Goal: Task Accomplishment & Management: Complete application form

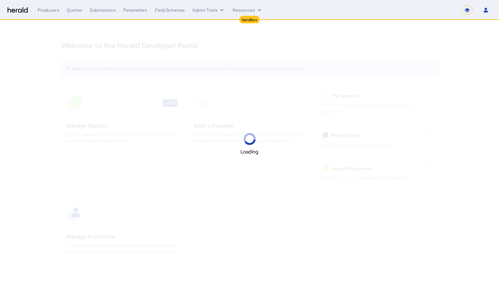
select select "*******"
select select "pfm_2v8p_herald_api"
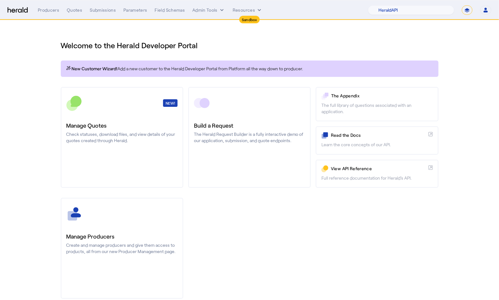
click at [464, 10] on select "**********" at bounding box center [467, 9] width 11 height 9
select select "**********"
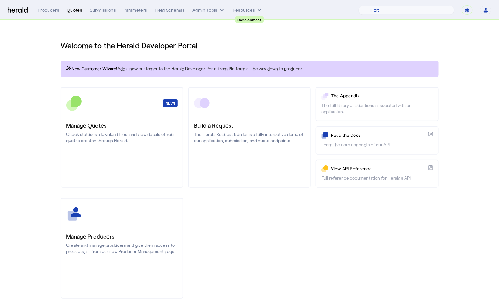
click at [72, 12] on div "Quotes" at bounding box center [74, 10] width 15 height 6
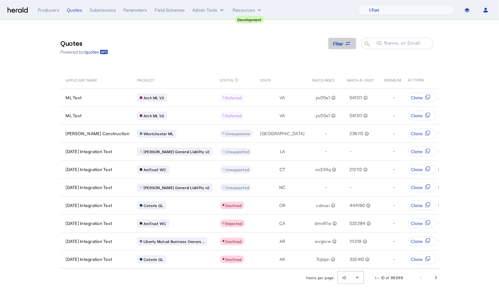
click at [348, 42] on icon at bounding box center [348, 43] width 6 height 6
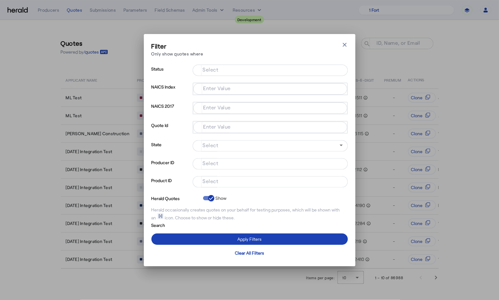
click at [234, 180] on input "Select" at bounding box center [269, 181] width 143 height 8
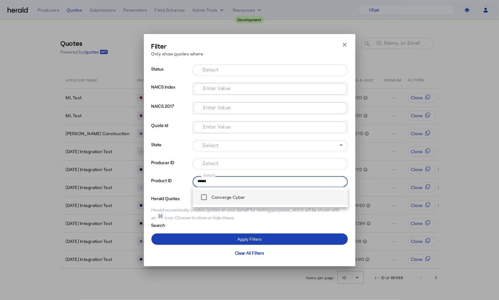
type input "******"
click at [219, 202] on div "Converge Cyber" at bounding box center [222, 197] width 48 height 13
click at [213, 202] on div "Converge Cyber" at bounding box center [222, 197] width 48 height 13
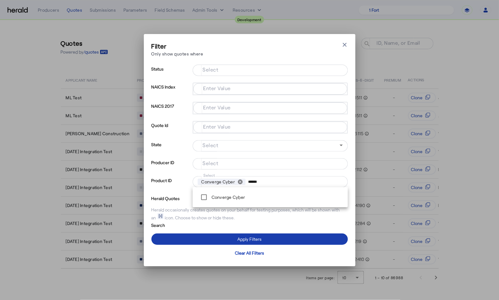
click at [228, 242] on span at bounding box center [249, 238] width 196 height 15
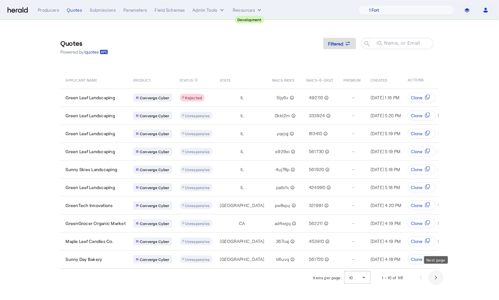
click at [437, 271] on span "Next page" at bounding box center [435, 277] width 15 height 15
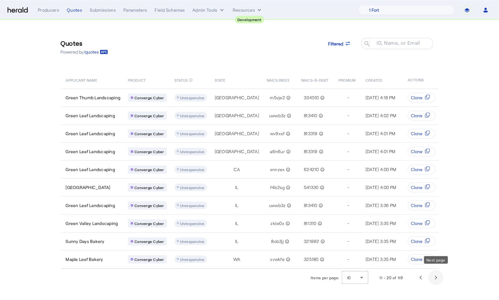
click at [437, 271] on span "Next page" at bounding box center [435, 277] width 15 height 15
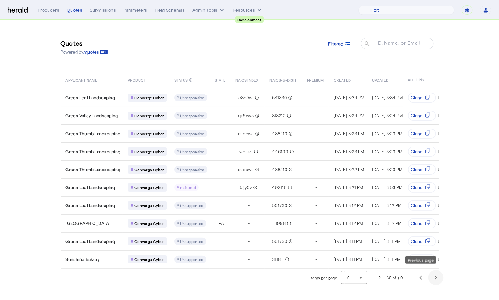
click at [429, 274] on span "Next page" at bounding box center [435, 277] width 15 height 15
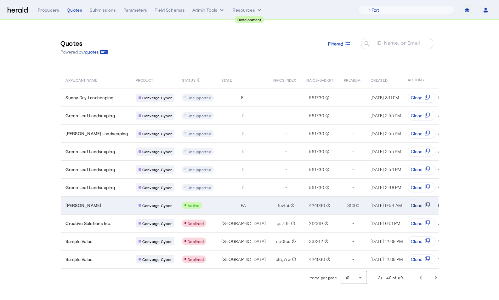
click at [427, 200] on button "Clone" at bounding box center [422, 205] width 28 height 10
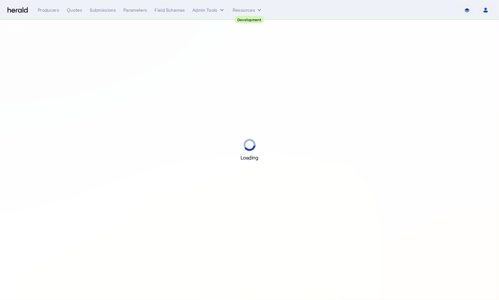
select select "pfm_2v8p_herald_api"
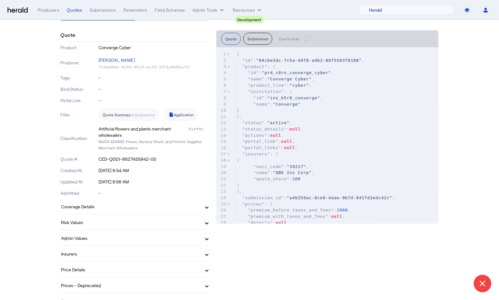
scroll to position [65, 0]
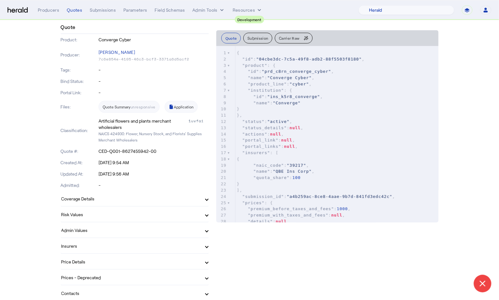
click at [102, 200] on mat-panel-title "Coverage Details" at bounding box center [130, 198] width 139 height 7
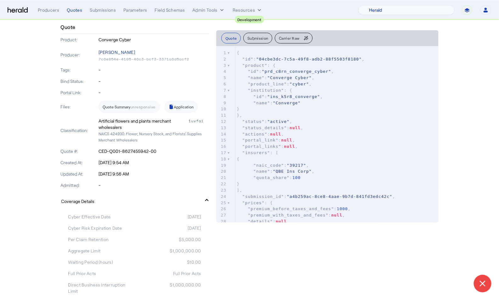
scroll to position [0, 0]
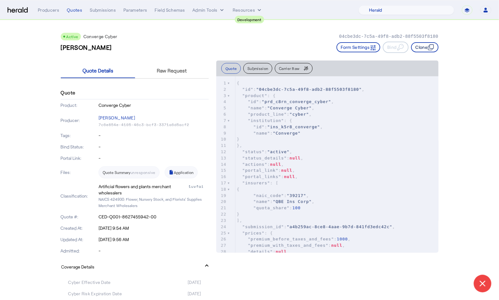
click at [428, 47] on icon "button" at bounding box center [430, 48] width 4 height 4
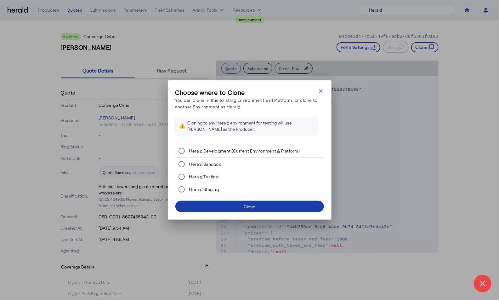
click at [221, 204] on span at bounding box center [249, 206] width 149 height 15
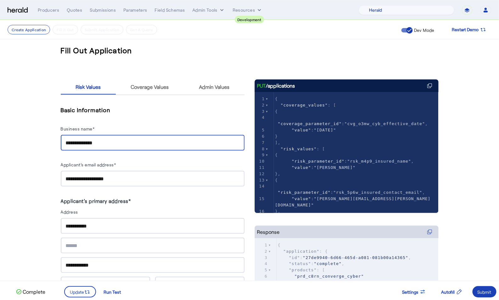
drag, startPoint x: 103, startPoint y: 141, endPoint x: 55, endPoint y: 138, distance: 48.5
type input "*"
type input "*******"
click at [75, 289] on span "Update" at bounding box center [77, 291] width 14 height 7
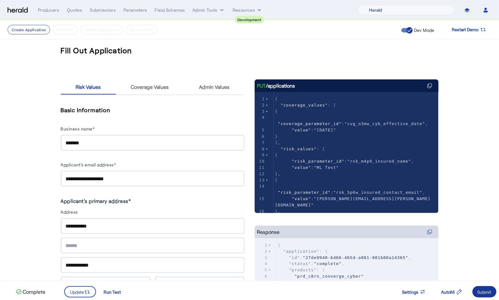
click at [491, 293] on div "Submit" at bounding box center [485, 291] width 14 height 7
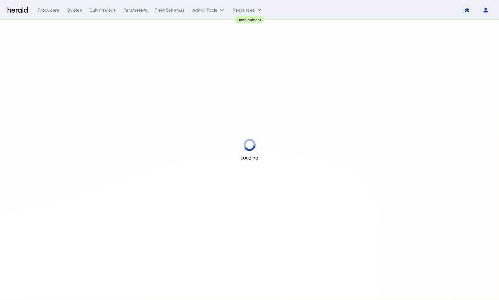
select select "pfm_2v8p_herald_api"
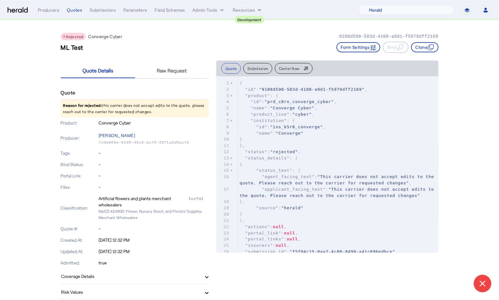
click at [127, 275] on mat-panel-title "Coverage Details" at bounding box center [130, 276] width 139 height 7
click at [433, 42] on button "Clone" at bounding box center [424, 47] width 27 height 10
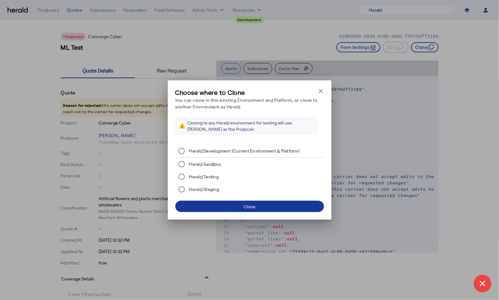
click at [308, 208] on span at bounding box center [249, 206] width 149 height 15
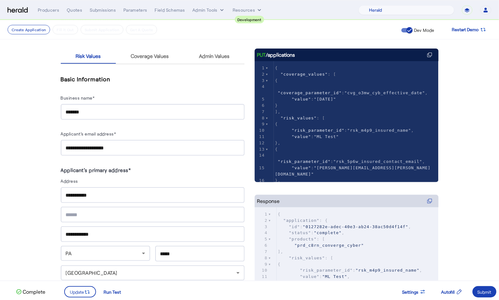
scroll to position [36, 0]
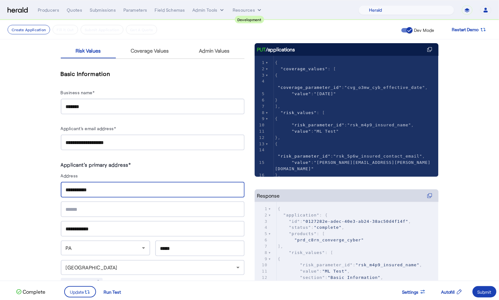
drag, startPoint x: 99, startPoint y: 188, endPoint x: 49, endPoint y: 185, distance: 50.4
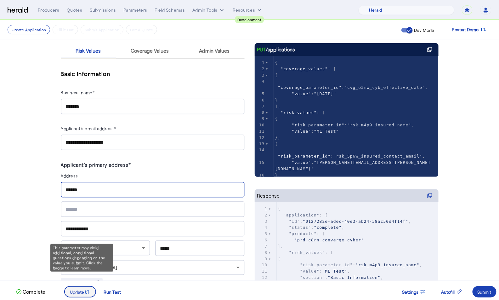
type input "******"
click at [86, 289] on icon at bounding box center [87, 292] width 6 height 6
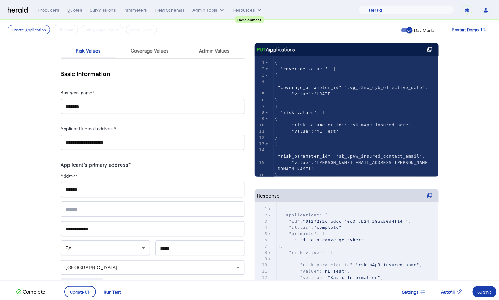
click at [489, 294] on div "Submit" at bounding box center [485, 291] width 14 height 7
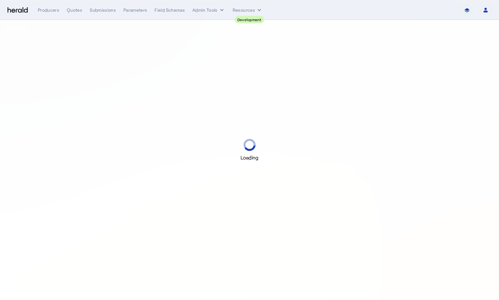
select select "pfm_2v8p_herald_api"
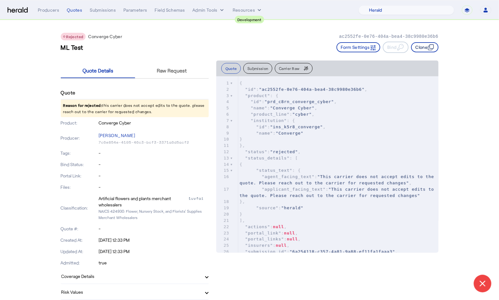
click at [422, 48] on button "Clone" at bounding box center [424, 47] width 27 height 10
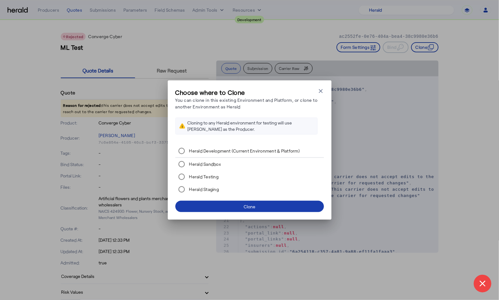
click at [235, 202] on span at bounding box center [249, 206] width 149 height 15
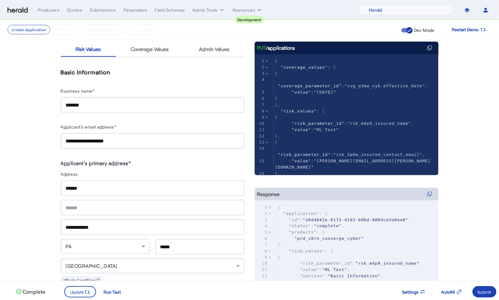
scroll to position [44, 0]
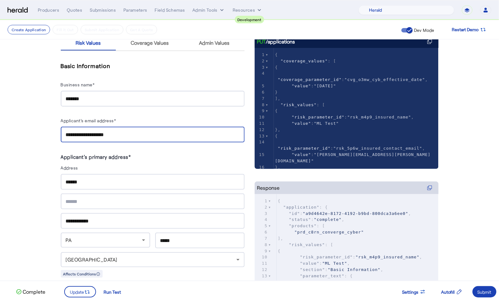
drag, startPoint x: 82, startPoint y: 135, endPoint x: 38, endPoint y: 135, distance: 43.8
type input "**********"
click at [94, 181] on input "******" at bounding box center [153, 182] width 174 height 8
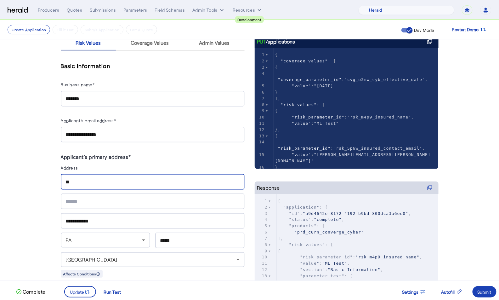
type input "*"
type input "**********"
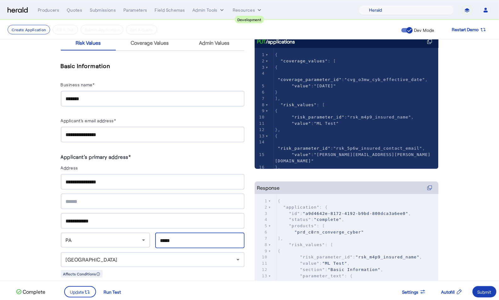
drag, startPoint x: 189, startPoint y: 235, endPoint x: 160, endPoint y: 235, distance: 28.7
click at [160, 237] on input "*****" at bounding box center [199, 241] width 79 height 8
type input "*****"
drag, startPoint x: 156, startPoint y: 237, endPoint x: 149, endPoint y: 236, distance: 7.6
click at [149, 236] on div "PA *****" at bounding box center [153, 240] width 184 height 16
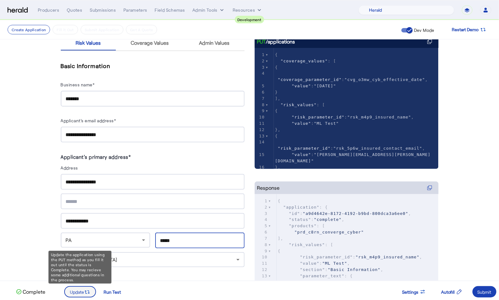
type input "*****"
click at [82, 287] on span at bounding box center [80, 291] width 31 height 15
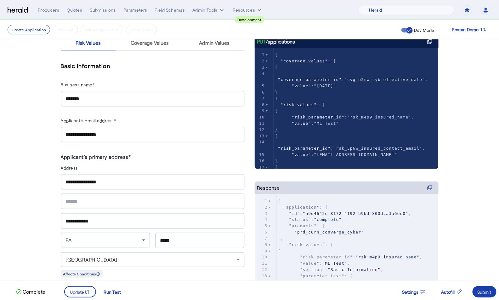
click at [484, 292] on div "Submit" at bounding box center [485, 291] width 14 height 7
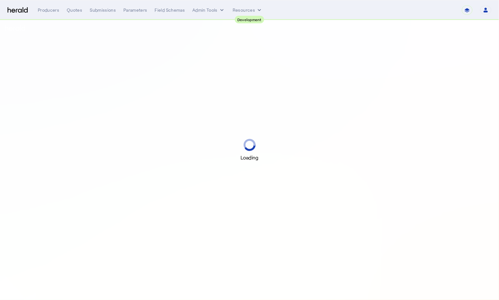
select select "pfm_2v8p_herald_api"
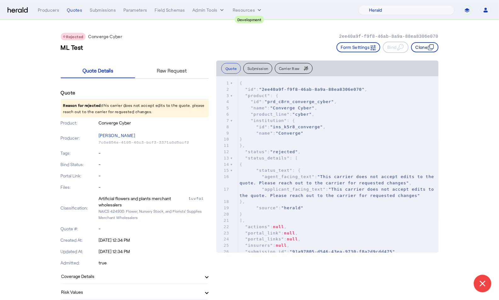
click at [420, 47] on button "Clone" at bounding box center [424, 47] width 27 height 10
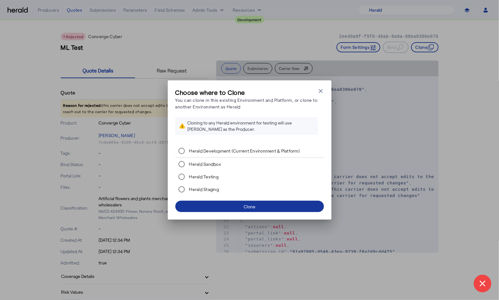
click at [268, 209] on span at bounding box center [249, 206] width 149 height 15
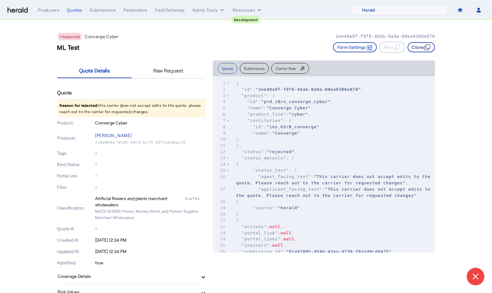
click at [421, 50] on button "Clone" at bounding box center [421, 47] width 27 height 10
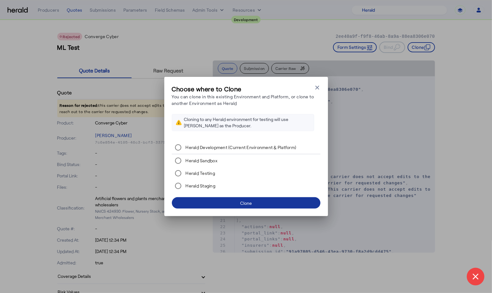
click at [259, 203] on span at bounding box center [246, 202] width 149 height 15
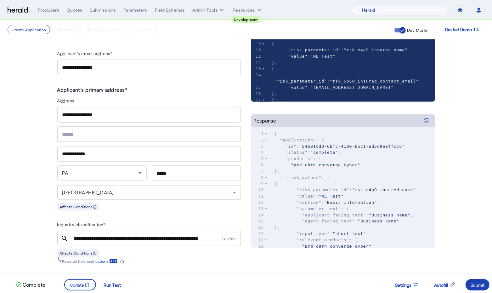
scroll to position [122, 0]
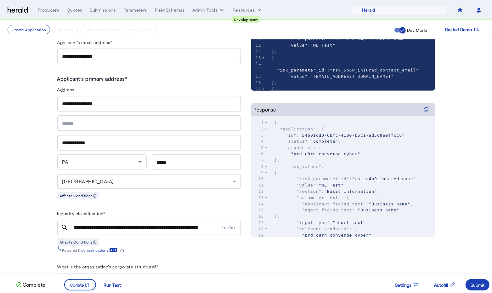
click at [122, 139] on input "**********" at bounding box center [149, 143] width 174 height 8
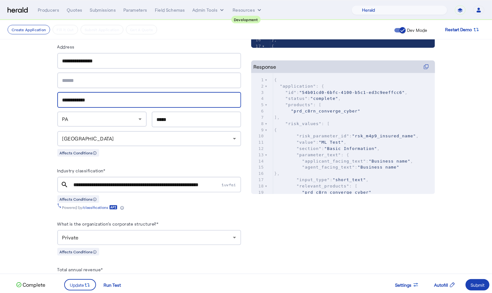
scroll to position [171, 0]
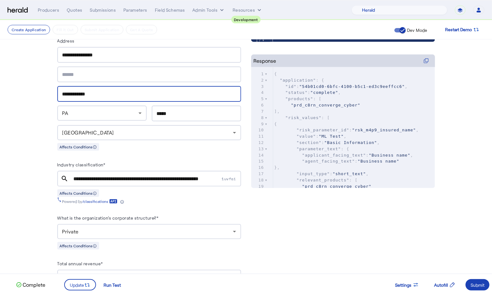
click at [109, 175] on input "**********" at bounding box center [147, 179] width 147 height 8
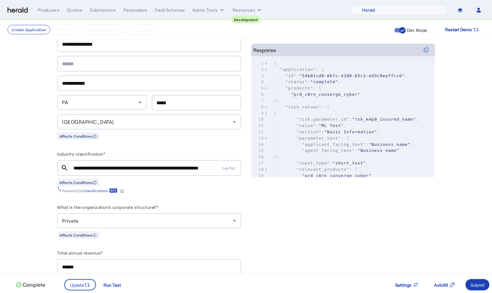
scroll to position [0, 0]
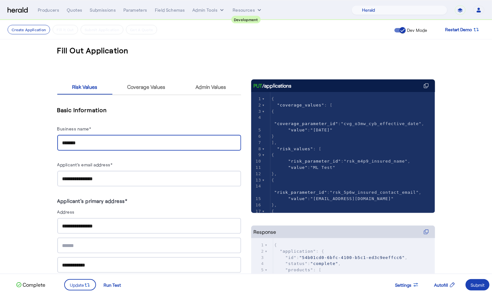
drag, startPoint x: 88, startPoint y: 142, endPoint x: 55, endPoint y: 139, distance: 32.3
click at [93, 146] on div "*******" at bounding box center [149, 143] width 174 height 16
click at [93, 142] on input "*******" at bounding box center [149, 143] width 174 height 8
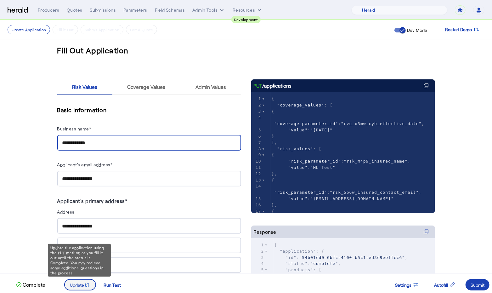
type input "**********"
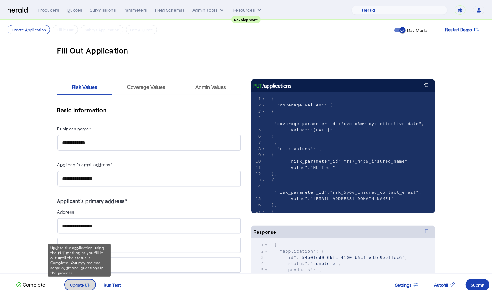
click at [79, 280] on span at bounding box center [80, 284] width 31 height 15
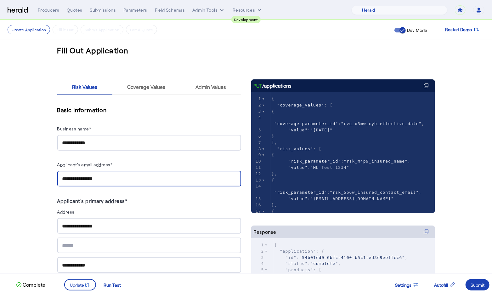
click at [71, 178] on input "**********" at bounding box center [149, 179] width 174 height 8
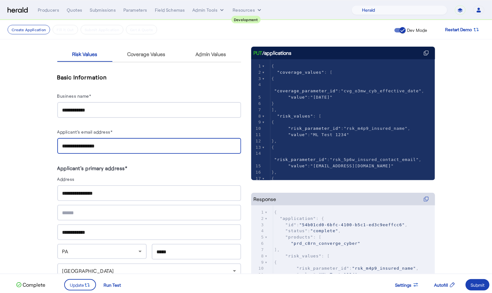
scroll to position [50, 0]
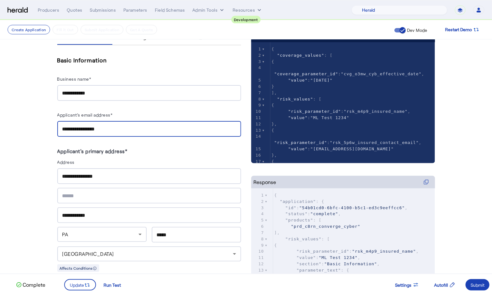
type input "**********"
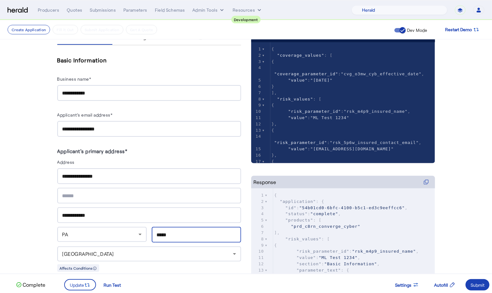
click at [175, 231] on input "*****" at bounding box center [196, 235] width 79 height 8
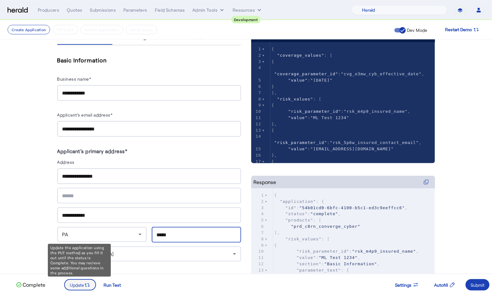
type input "*****"
click at [84, 282] on icon at bounding box center [87, 285] width 6 height 6
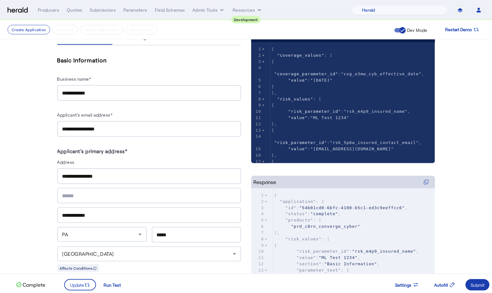
click at [483, 284] on div "Submit" at bounding box center [478, 284] width 14 height 7
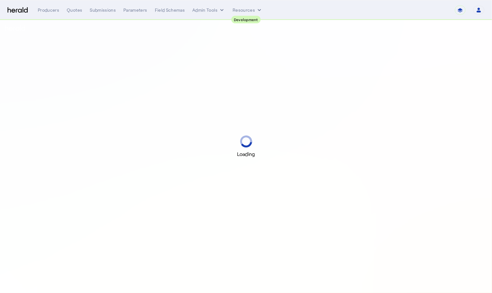
select select "pfm_2v8p_herald_api"
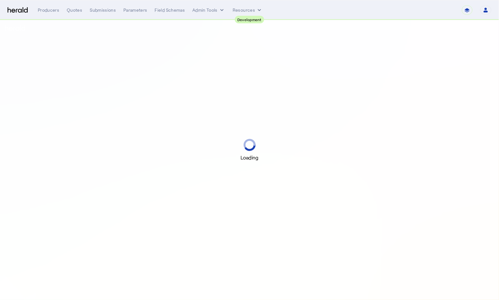
select select "pfm_2v8p_herald_api"
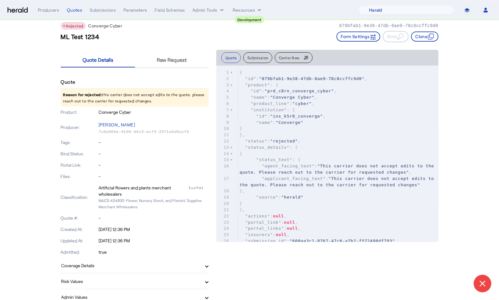
scroll to position [11, 0]
click at [179, 57] on span "Raw Request" at bounding box center [172, 59] width 30 height 5
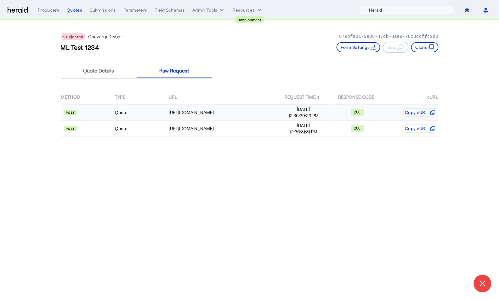
click at [142, 109] on td "Quote" at bounding box center [142, 112] width 54 height 16
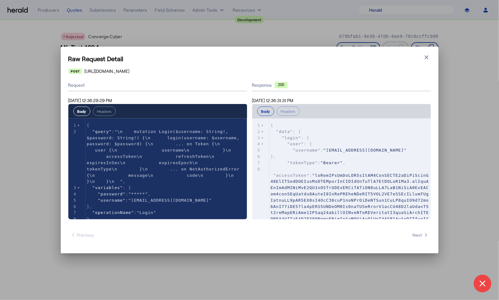
click at [39, 87] on div "Raw Request Detail Close modal https://api.staging.convergeins.com/graphql Requ…" at bounding box center [249, 150] width 499 height 300
click at [426, 55] on icon "button" at bounding box center [426, 57] width 6 height 6
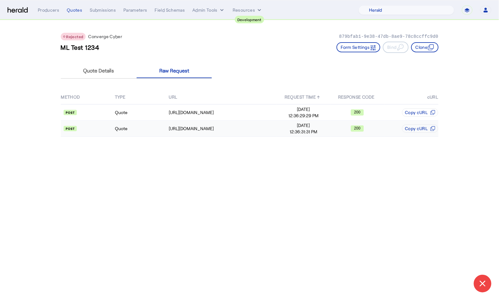
click at [151, 128] on td "Quote" at bounding box center [142, 129] width 54 height 16
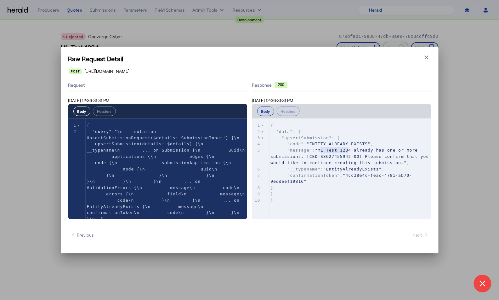
type textarea "**********"
drag, startPoint x: 321, startPoint y: 149, endPoint x: 353, endPoint y: 149, distance: 32.1
click at [353, 149] on span ""ML Test 1234 already has one or more submissions: [CED-S8627455942-00] Please …" at bounding box center [351, 156] width 161 height 17
click at [425, 54] on icon "button" at bounding box center [426, 57] width 6 height 6
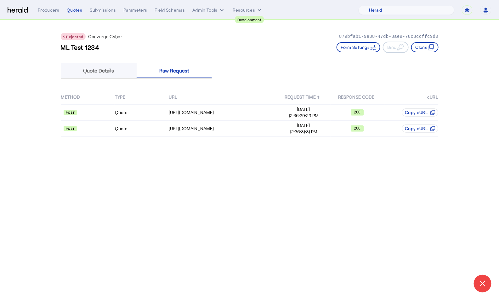
click at [92, 77] on span "Quote Details" at bounding box center [98, 70] width 31 height 15
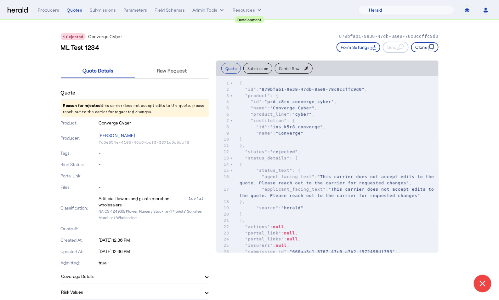
click at [428, 46] on icon "button" at bounding box center [431, 47] width 6 height 6
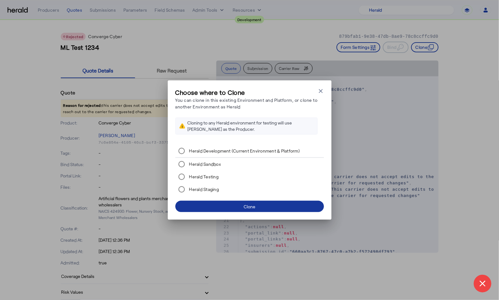
click at [276, 207] on span at bounding box center [249, 206] width 149 height 15
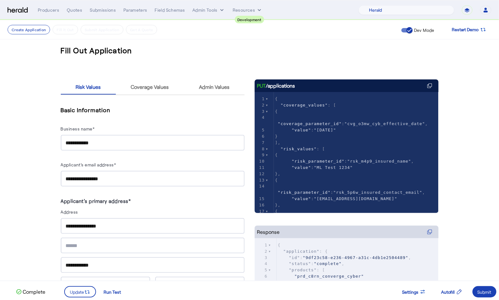
click at [104, 144] on input "**********" at bounding box center [153, 143] width 174 height 8
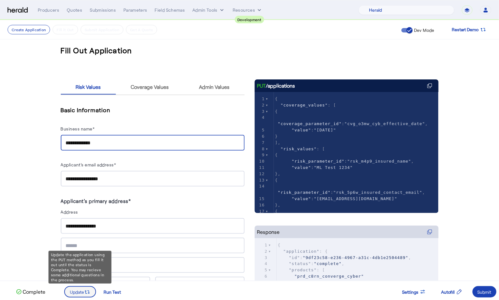
type input "**********"
click at [83, 295] on span at bounding box center [80, 291] width 31 height 15
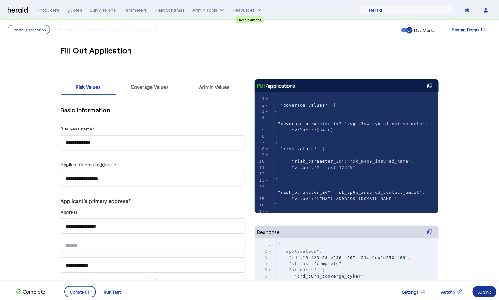
click at [473, 293] on span at bounding box center [484, 291] width 24 height 15
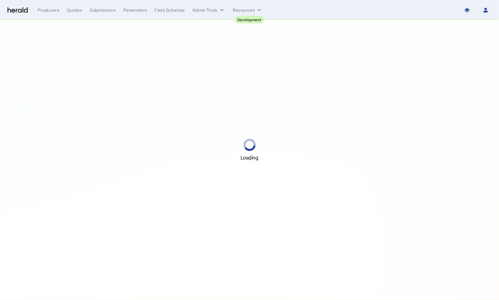
select select "pfm_2v8p_herald_api"
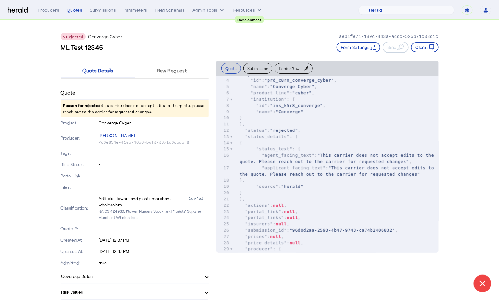
scroll to position [21, 0]
drag, startPoint x: 124, startPoint y: 110, endPoint x: 62, endPoint y: 104, distance: 62.0
click at [62, 104] on p "Reason for rejected: this carrier does not accept edits to the quote. please re…" at bounding box center [135, 108] width 148 height 18
copy p "Reason for rejected: this carrier does not accept edits to the quote. please re…"
click at [163, 70] on span "Raw Request" at bounding box center [172, 70] width 30 height 5
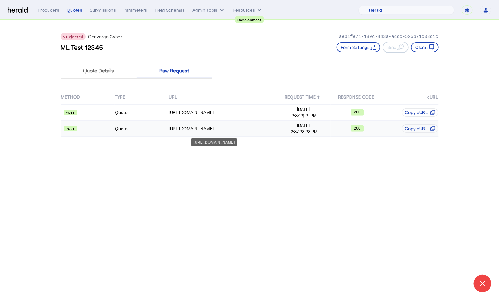
click at [241, 129] on div "https://api.staging.convergeins.com/graphql" at bounding box center [222, 128] width 107 height 6
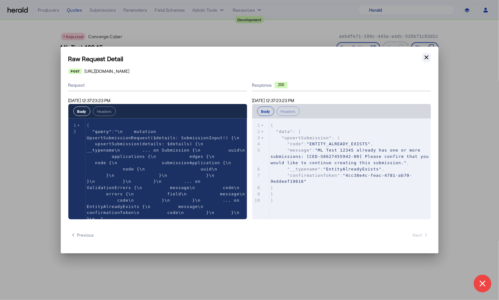
click at [430, 58] on button "Close modal" at bounding box center [426, 57] width 9 height 9
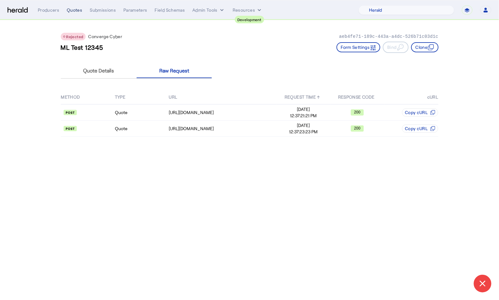
click at [75, 11] on div "Quotes" at bounding box center [74, 10] width 15 height 6
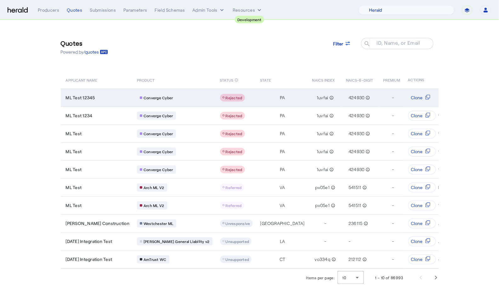
click at [378, 95] on td "-" at bounding box center [391, 97] width 27 height 18
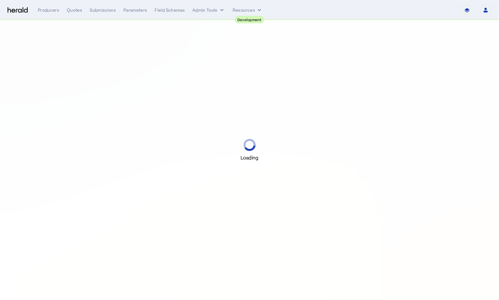
select select "pfm_2v8p_herald_api"
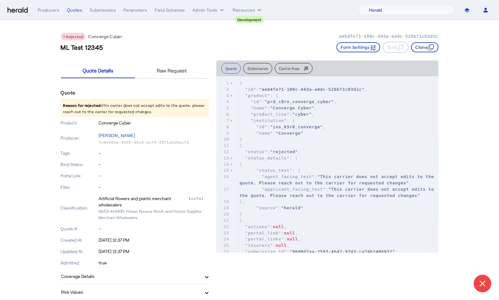
click at [427, 47] on button "Clone" at bounding box center [424, 47] width 27 height 10
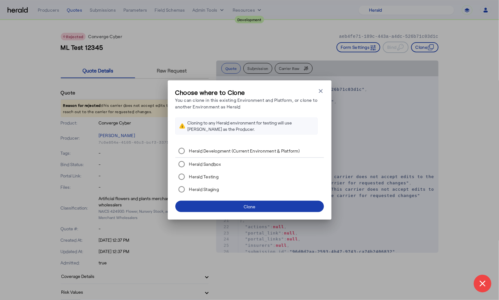
click at [302, 207] on span at bounding box center [249, 206] width 149 height 15
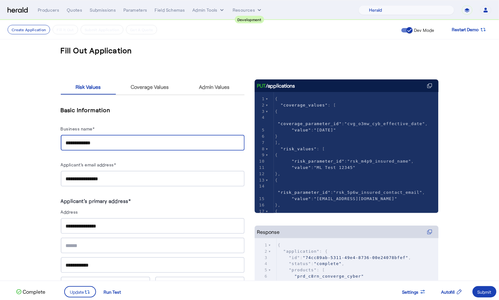
drag, startPoint x: 124, startPoint y: 143, endPoint x: 63, endPoint y: 144, distance: 61.1
click at [63, 144] on div "**********" at bounding box center [153, 143] width 184 height 16
type input "*********"
click at [77, 178] on input "**********" at bounding box center [153, 179] width 174 height 8
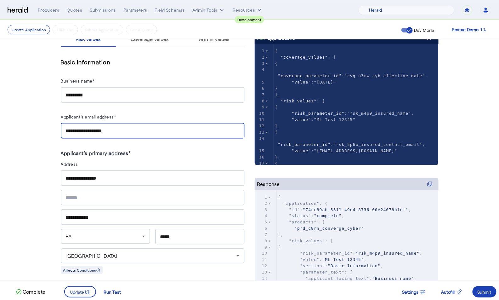
scroll to position [89, 0]
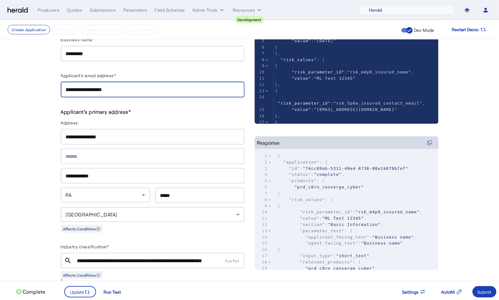
type input "**********"
click at [79, 191] on div "PA" at bounding box center [104, 195] width 76 height 8
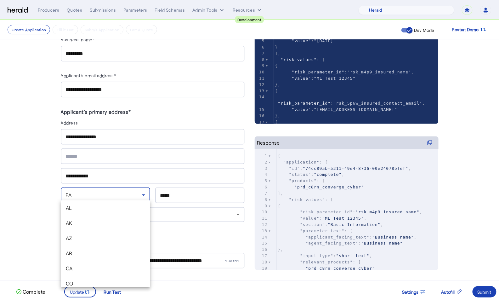
scroll to position [504, 0]
click at [79, 235] on span "OH" at bounding box center [105, 233] width 79 height 8
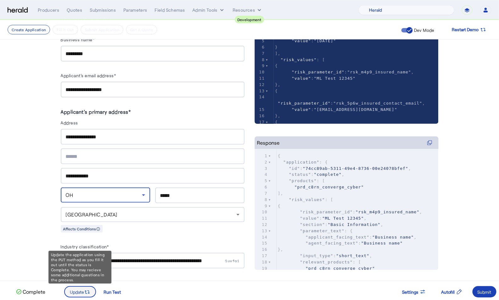
click at [81, 288] on span "Update" at bounding box center [77, 291] width 14 height 7
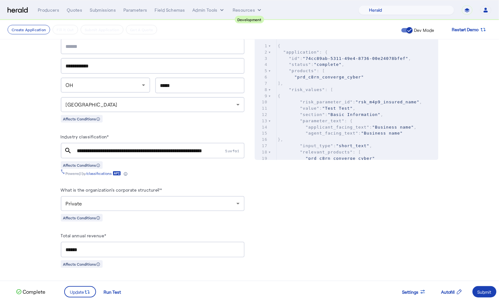
scroll to position [200, 0]
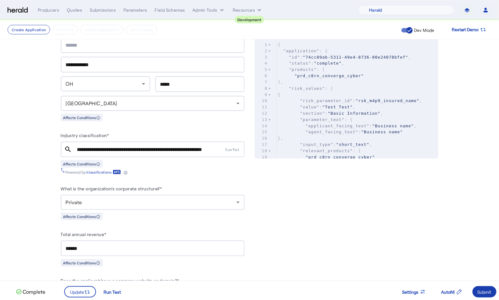
click at [487, 291] on div "Submit" at bounding box center [485, 291] width 14 height 7
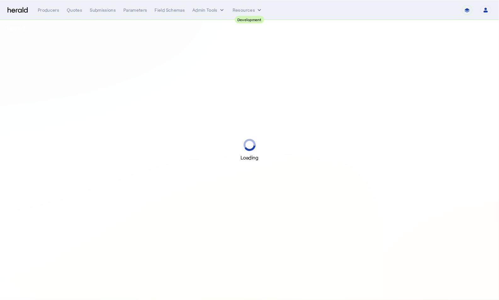
select select "pfm_2v8p_herald_api"
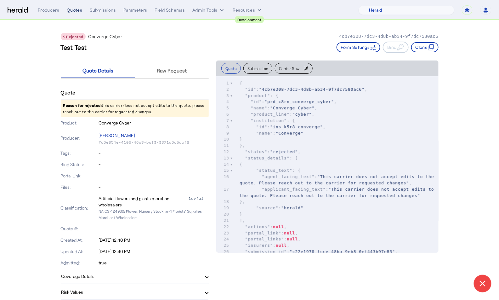
click at [69, 9] on div "Quotes" at bounding box center [74, 10] width 15 height 6
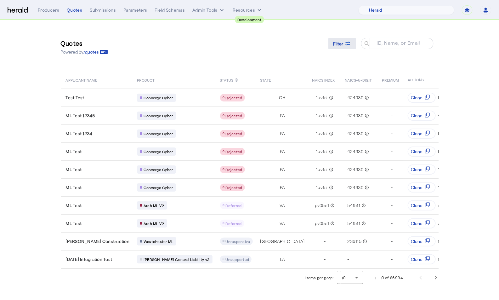
click at [342, 42] on span "Filter" at bounding box center [338, 43] width 10 height 7
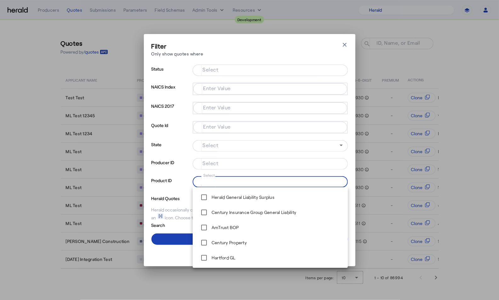
click at [244, 180] on input "Select" at bounding box center [269, 181] width 143 height 8
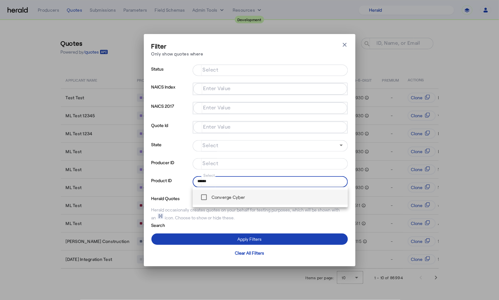
type input "******"
click at [238, 195] on label "Converge Cyber" at bounding box center [227, 197] width 35 height 6
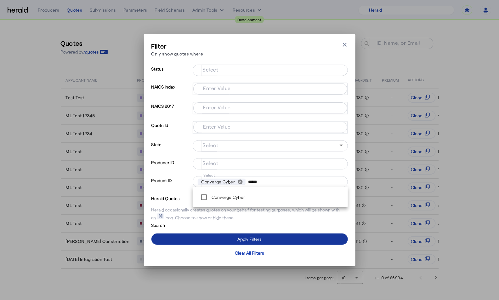
click at [244, 233] on span at bounding box center [249, 238] width 196 height 15
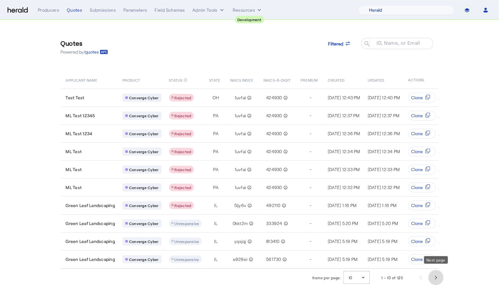
click at [437, 275] on span "Next page" at bounding box center [435, 277] width 15 height 15
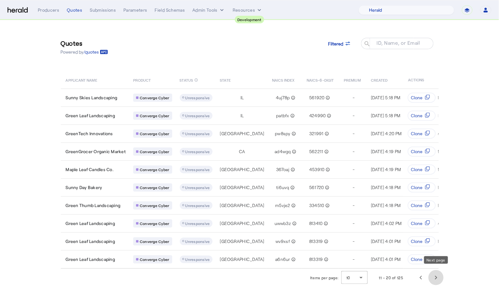
click at [437, 275] on span "Next page" at bounding box center [435, 277] width 15 height 15
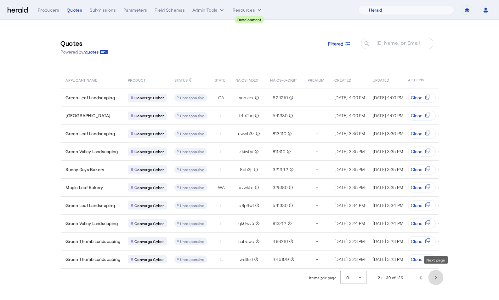
click at [437, 275] on span "Next page" at bounding box center [435, 277] width 15 height 15
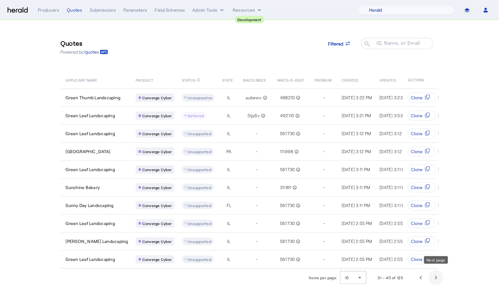
click at [437, 275] on span "Next page" at bounding box center [435, 277] width 15 height 15
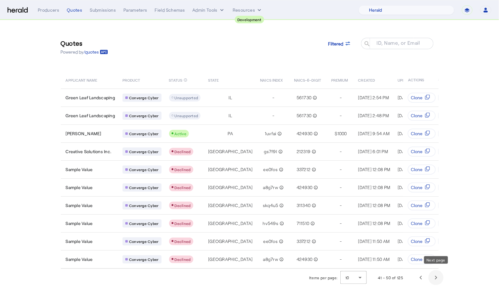
click at [437, 275] on span "Next page" at bounding box center [435, 277] width 15 height 15
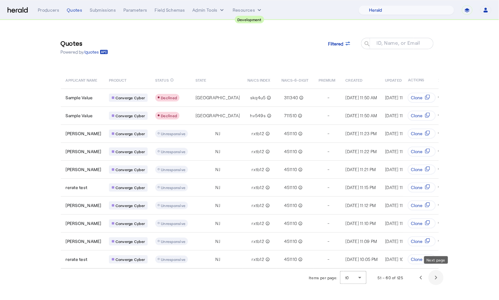
click at [437, 275] on span "Next page" at bounding box center [435, 277] width 15 height 15
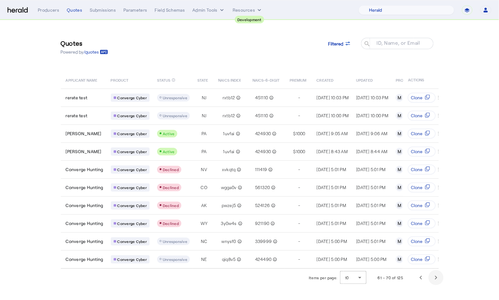
click at [437, 275] on span "Next page" at bounding box center [435, 277] width 15 height 15
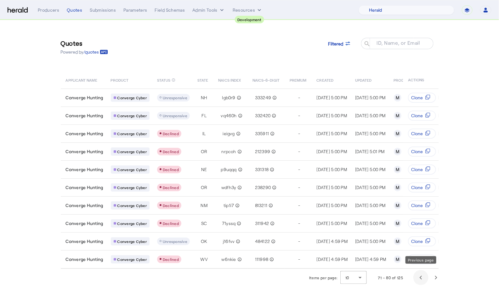
click at [424, 274] on span "Previous page" at bounding box center [420, 277] width 15 height 15
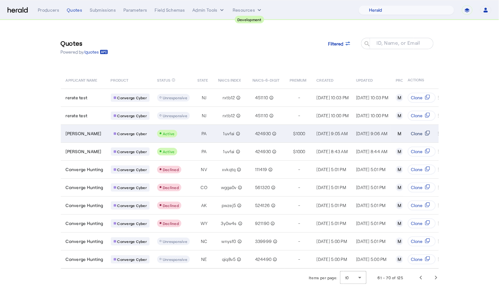
click at [425, 132] on icon "Table view of all quotes submitted by your platform" at bounding box center [427, 132] width 5 height 5
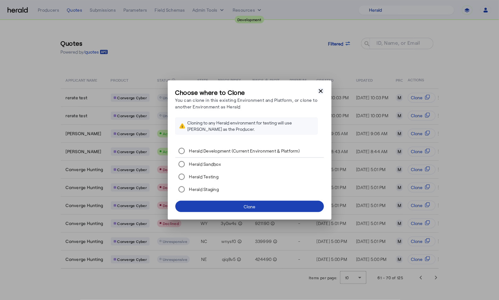
click at [319, 91] on icon "button" at bounding box center [321, 91] width 6 height 6
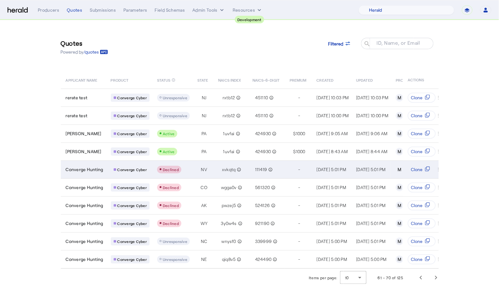
click at [186, 166] on div "Declined" at bounding box center [173, 170] width 33 height 8
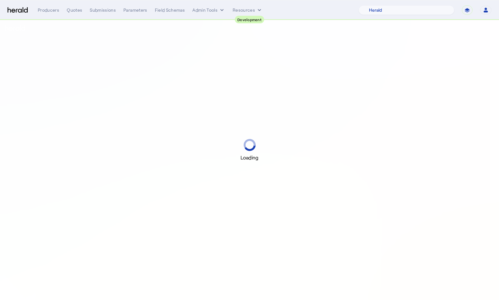
select select "pfm_2v8p_herald_api"
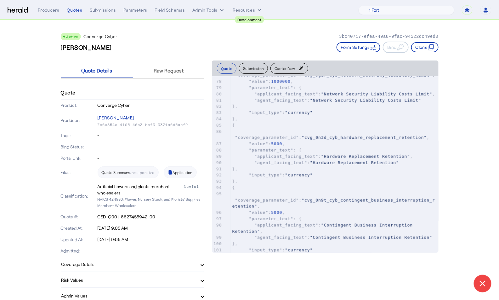
scroll to position [495, 0]
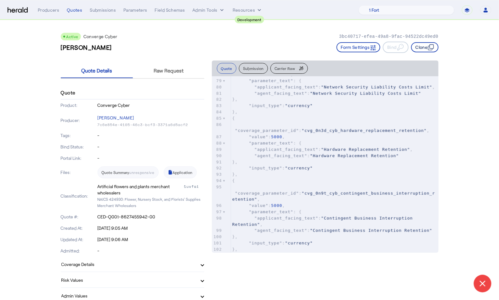
click at [422, 48] on button "Clone" at bounding box center [424, 47] width 27 height 10
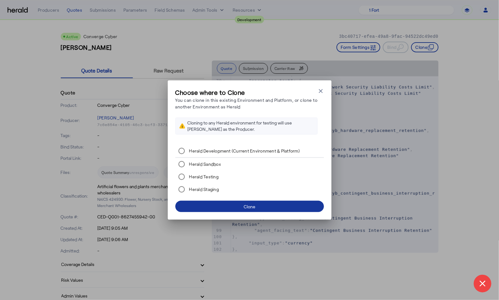
click at [272, 205] on span at bounding box center [249, 206] width 149 height 15
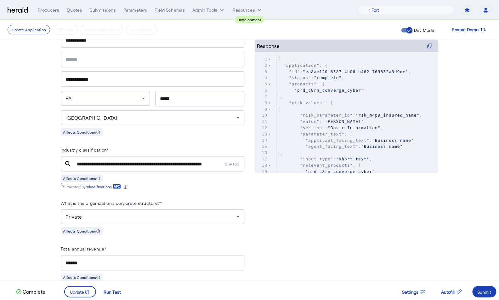
scroll to position [187, 0]
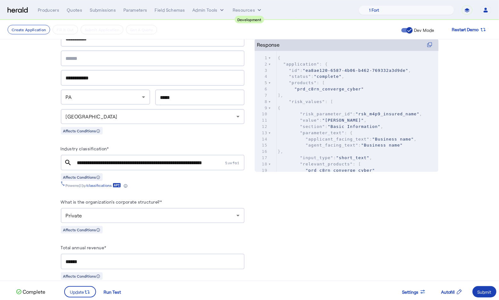
click at [194, 159] on input "**********" at bounding box center [150, 163] width 147 height 8
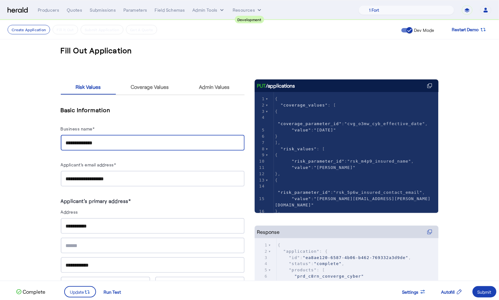
drag, startPoint x: 109, startPoint y: 143, endPoint x: 78, endPoint y: 142, distance: 31.5
click at [64, 141] on div "**********" at bounding box center [153, 143] width 184 height 16
click at [106, 144] on input "**********" at bounding box center [153, 143] width 174 height 8
click at [68, 143] on input "**********" at bounding box center [153, 143] width 174 height 8
click at [89, 142] on input "**********" at bounding box center [153, 143] width 174 height 8
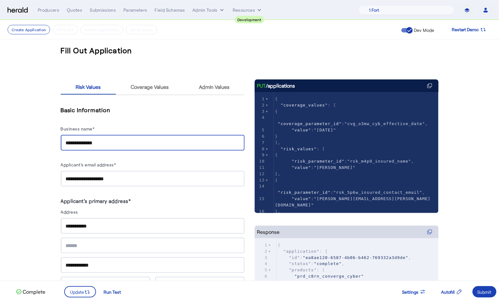
type input "**********"
click at [76, 178] on input "**********" at bounding box center [153, 179] width 174 height 8
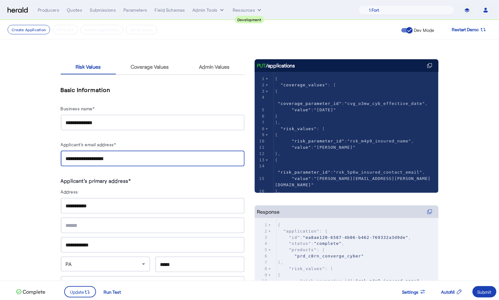
scroll to position [27, 0]
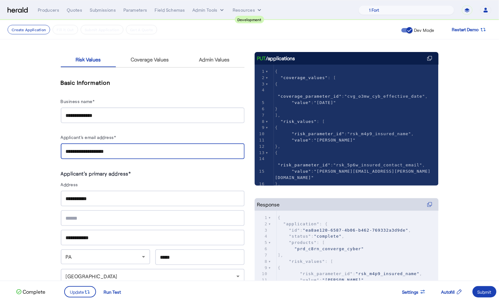
type input "**********"
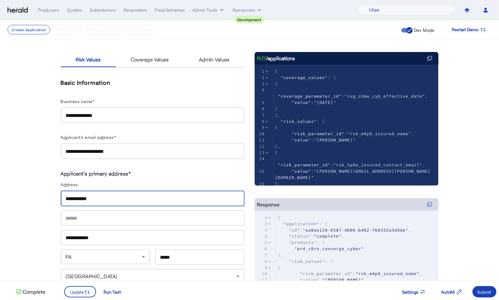
drag, startPoint x: 69, startPoint y: 197, endPoint x: 56, endPoint y: 195, distance: 13.6
click at [80, 197] on input "*****" at bounding box center [153, 199] width 174 height 8
paste input "******"
type input "**********"
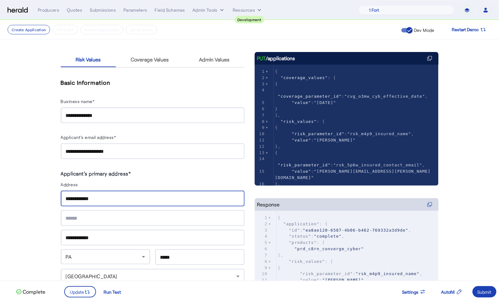
click at [93, 237] on input "**********" at bounding box center [153, 238] width 174 height 8
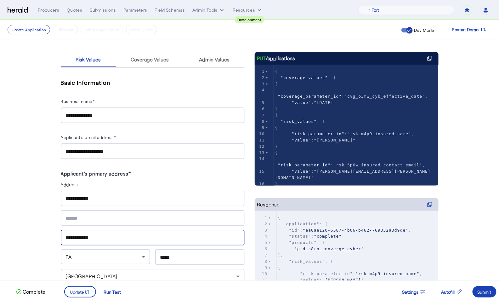
drag, startPoint x: 100, startPoint y: 236, endPoint x: 46, endPoint y: 234, distance: 54.2
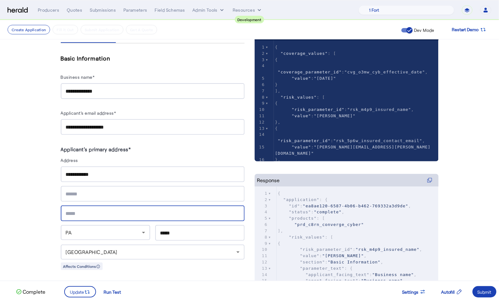
scroll to position [66, 0]
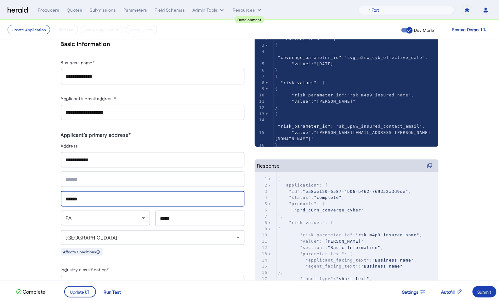
type input "******"
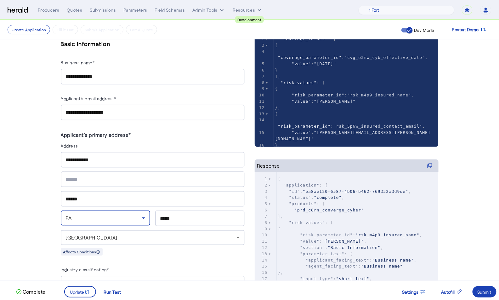
click at [103, 214] on div "PA" at bounding box center [104, 218] width 76 height 8
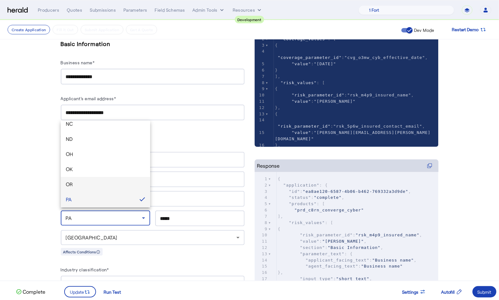
scroll to position [689, 0]
click at [101, 192] on mat-option "WY" at bounding box center [105, 197] width 89 height 15
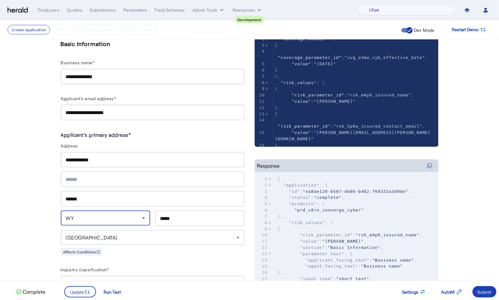
click at [195, 215] on input "*****" at bounding box center [199, 219] width 79 height 8
drag, startPoint x: 167, startPoint y: 215, endPoint x: 144, endPoint y: 209, distance: 24.0
click at [144, 210] on div "WY *****" at bounding box center [153, 218] width 184 height 16
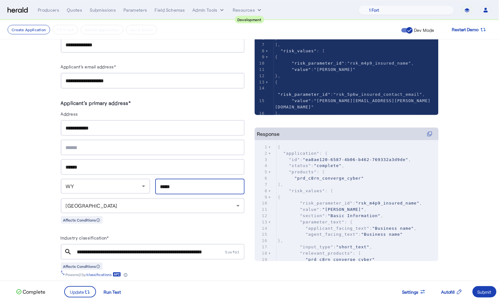
scroll to position [105, 0]
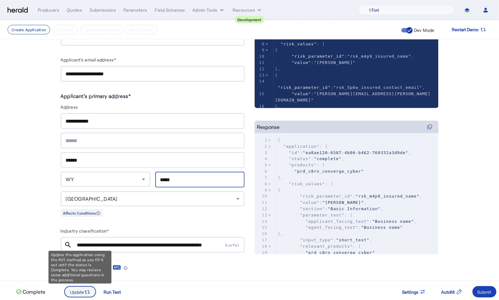
type input "*****"
click at [87, 287] on span at bounding box center [80, 291] width 31 height 15
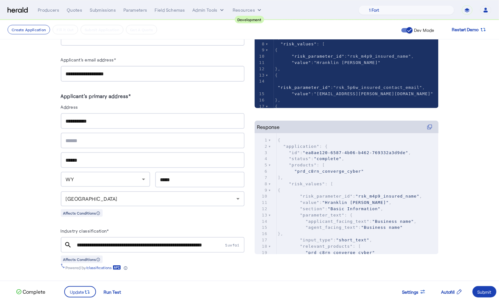
click at [146, 241] on input "**********" at bounding box center [150, 245] width 147 height 8
click at [99, 241] on input "**********" at bounding box center [150, 245] width 147 height 8
type input "*"
click at [145, 246] on div at bounding box center [150, 245] width 147 height 16
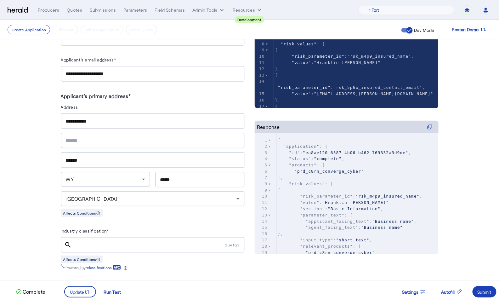
type input "****"
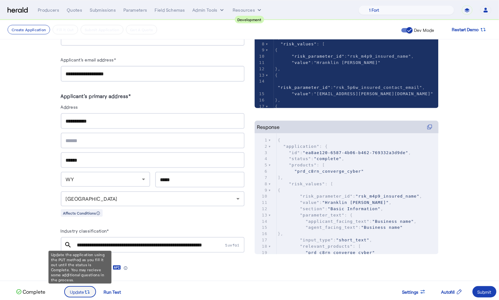
click at [82, 294] on span "Update" at bounding box center [77, 291] width 14 height 7
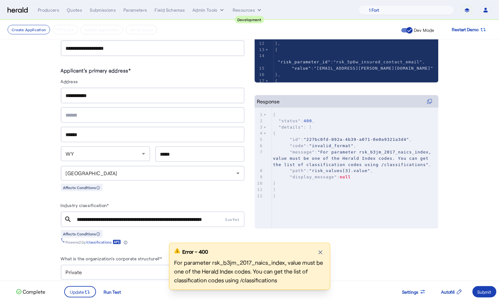
scroll to position [131, 0]
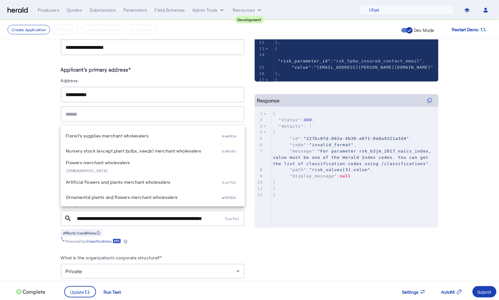
click at [183, 215] on input "**********" at bounding box center [150, 219] width 147 height 8
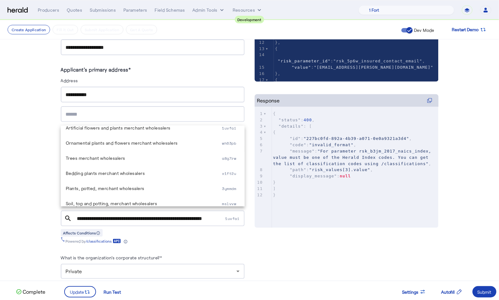
scroll to position [55, 0]
click at [155, 154] on span "Trees merchant wholesalers" at bounding box center [144, 158] width 156 height 8
type input "**********"
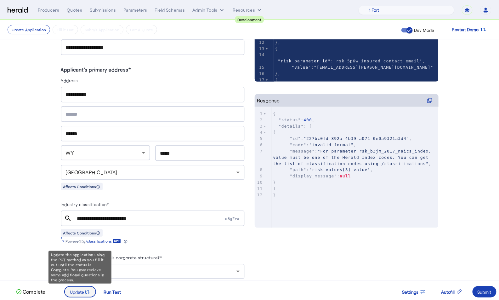
click at [86, 289] on icon at bounding box center [87, 292] width 6 height 6
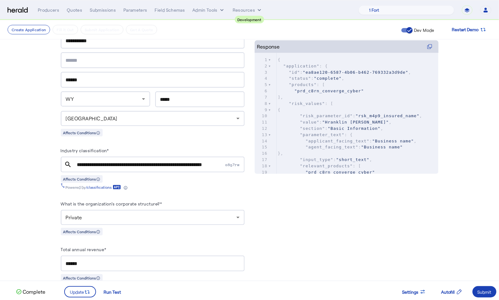
scroll to position [196, 0]
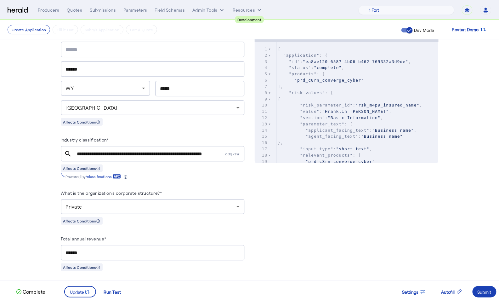
click at [161, 152] on input "**********" at bounding box center [150, 154] width 147 height 8
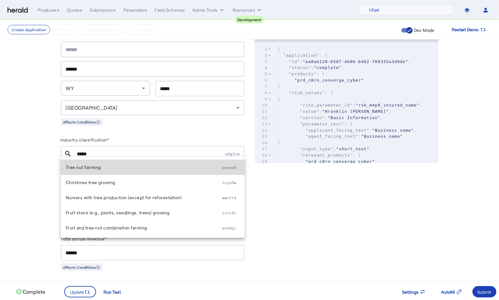
click at [121, 170] on span "Tree nut farming" at bounding box center [144, 167] width 156 height 8
type input "**********"
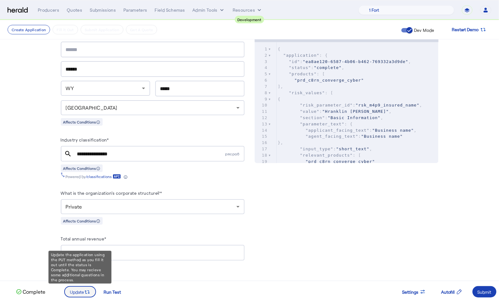
click at [87, 294] on icon at bounding box center [87, 292] width 6 height 6
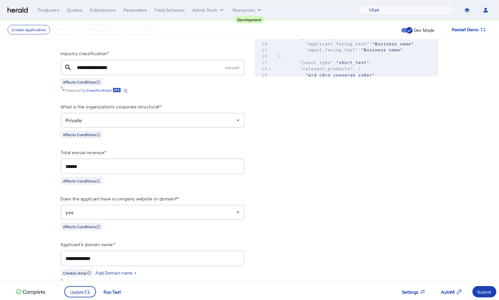
scroll to position [343, 0]
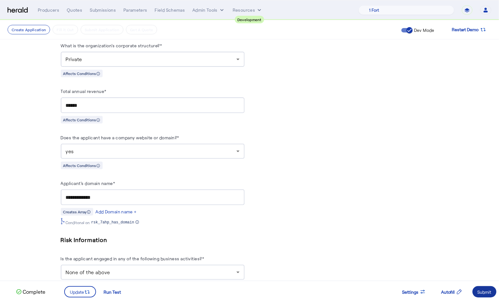
click at [484, 289] on div "Submit" at bounding box center [485, 291] width 14 height 7
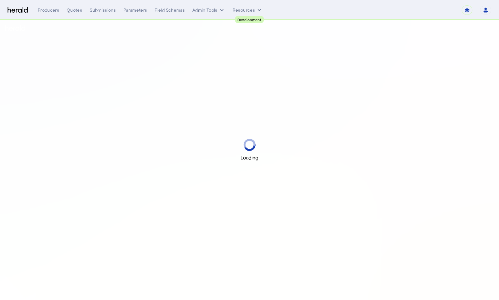
select select "pfm_2v8p_herald_api"
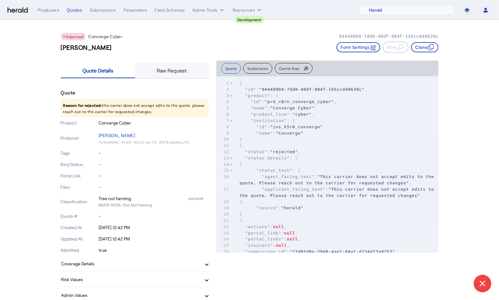
click at [177, 70] on span "Raw Request" at bounding box center [172, 70] width 30 height 5
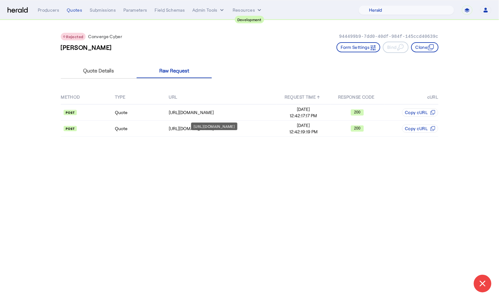
click at [195, 126] on div "[URL][DOMAIN_NAME]" at bounding box center [214, 126] width 46 height 8
click at [155, 127] on td "Quote" at bounding box center [142, 129] width 54 height 16
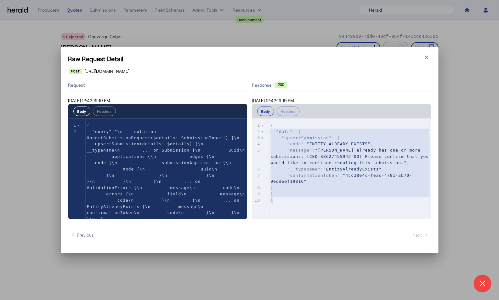
type textarea "**********"
drag, startPoint x: 272, startPoint y: 174, endPoint x: 269, endPoint y: 121, distance: 53.3
click at [269, 121] on div "x 1 { 2 "data" : { 3 "upsertSubmission" : { 4 "code" : "ENTITY_ALREADY_EXISTS" …" at bounding box center [349, 176] width 195 height 116
click at [427, 55] on icon "button" at bounding box center [426, 57] width 6 height 6
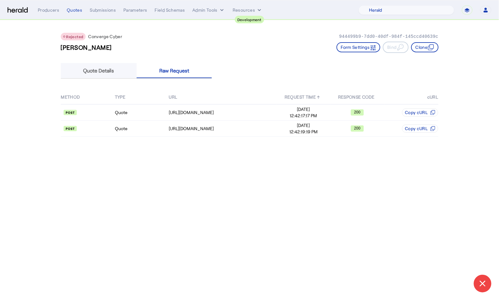
click at [91, 72] on span "Quote Details" at bounding box center [98, 70] width 31 height 5
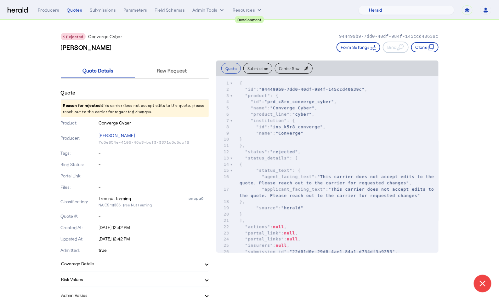
click at [52, 15] on nav "Development Menu Producers Quotes Submissions Parameters Field Schemas Admin To…" at bounding box center [249, 10] width 499 height 20
click at [52, 12] on div "Producers" at bounding box center [48, 10] width 21 height 6
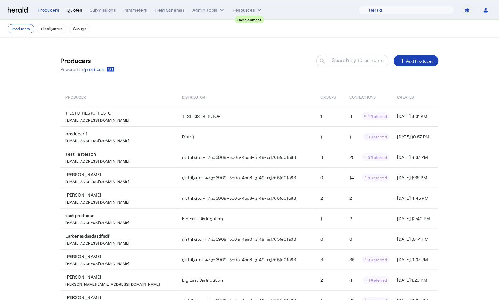
click at [76, 10] on div "Quotes" at bounding box center [74, 10] width 15 height 6
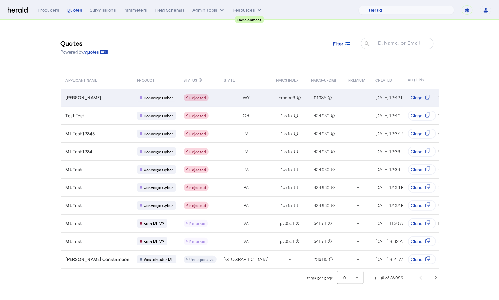
click at [92, 101] on td "[PERSON_NAME]" at bounding box center [96, 97] width 71 height 18
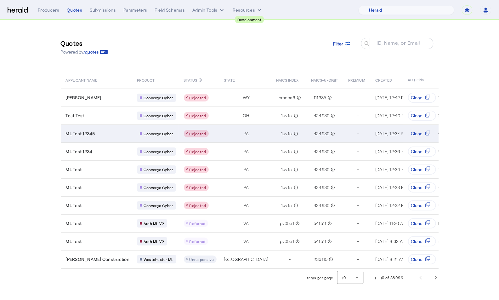
click at [98, 135] on div "ML Test 12345" at bounding box center [98, 133] width 64 height 6
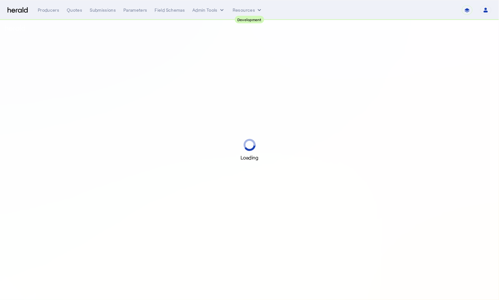
select select "pfm_2v8p_herald_api"
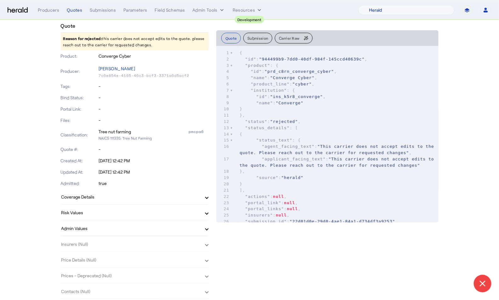
scroll to position [136, 0]
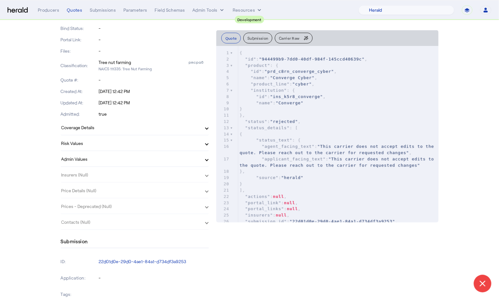
click at [139, 131] on mat-expansion-panel-header "Coverage Details" at bounding box center [135, 127] width 148 height 15
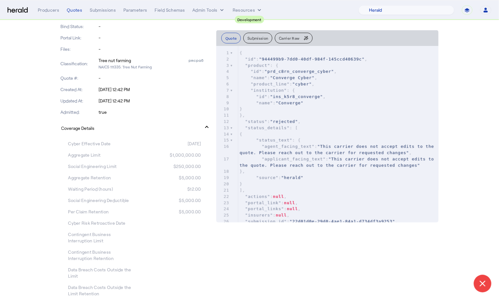
scroll to position [210, 0]
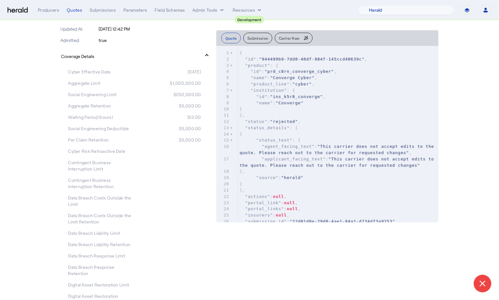
click at [105, 55] on mat-panel-title "Coverage Details" at bounding box center [130, 56] width 139 height 7
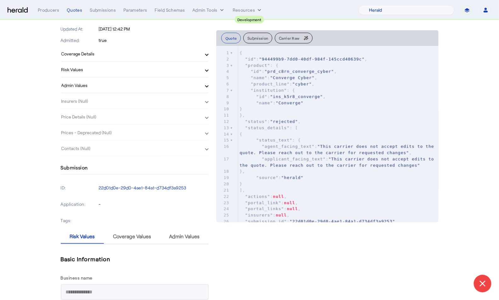
click at [96, 70] on mat-panel-title "Risk Values" at bounding box center [130, 69] width 139 height 7
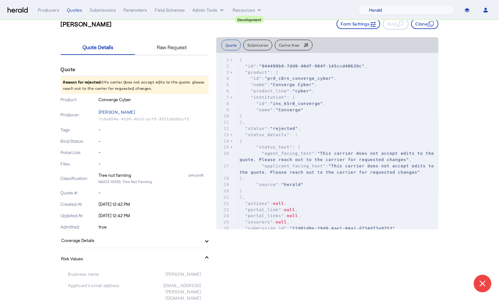
scroll to position [17, 0]
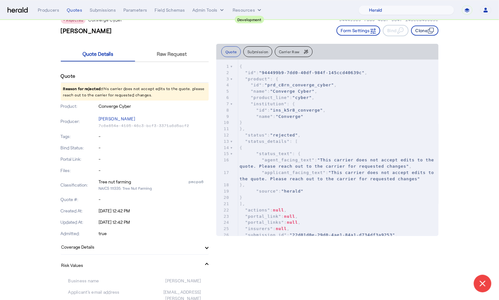
click at [431, 34] on button "Clone" at bounding box center [424, 30] width 27 height 10
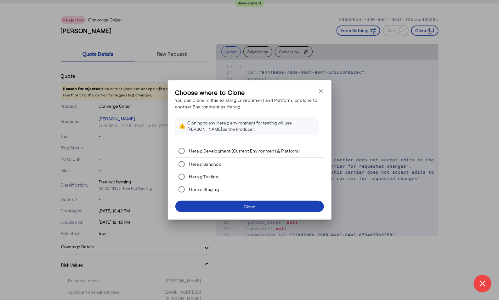
scroll to position [0, 0]
click at [293, 203] on span at bounding box center [249, 206] width 149 height 15
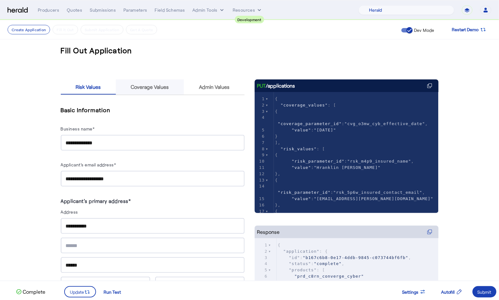
click at [149, 93] on span "Coverage Values" at bounding box center [150, 86] width 38 height 15
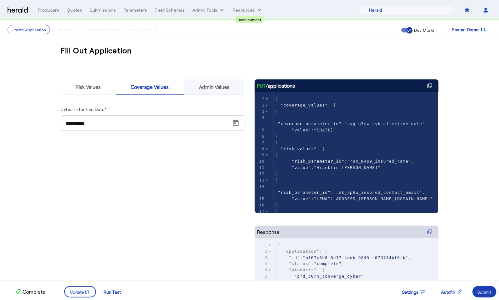
click at [203, 86] on span "Admin Values" at bounding box center [214, 86] width 31 height 5
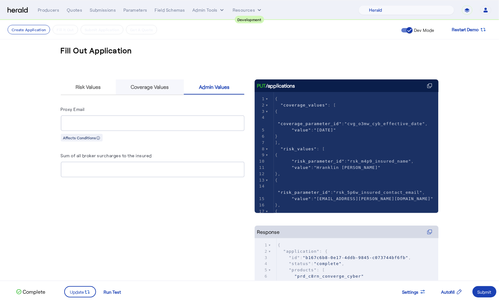
click at [162, 87] on span "Coverage Values" at bounding box center [150, 86] width 38 height 5
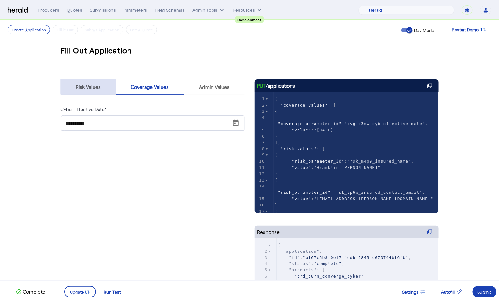
click at [95, 85] on span "Risk Values" at bounding box center [88, 86] width 25 height 5
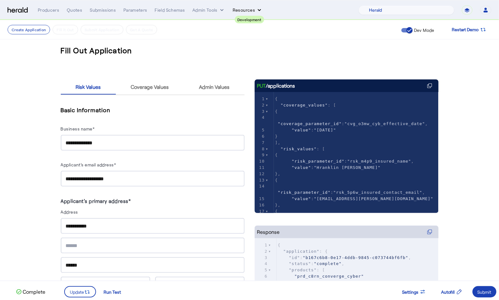
click at [243, 12] on button "Resources" at bounding box center [248, 10] width 30 height 6
click at [212, 11] on div at bounding box center [249, 150] width 499 height 300
click at [212, 11] on button "Admin Tools" at bounding box center [208, 10] width 33 height 6
click at [165, 14] on div at bounding box center [249, 150] width 499 height 300
click at [248, 13] on button "Resources" at bounding box center [248, 10] width 30 height 6
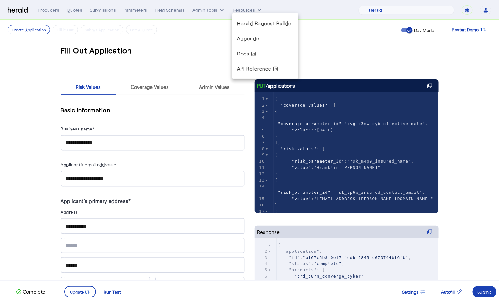
click at [218, 14] on div at bounding box center [249, 150] width 499 height 300
click at [246, 16] on div "Development" at bounding box center [249, 20] width 29 height 8
click at [245, 5] on nav "Development Menu Producers Quotes Submissions Parameters Field Schemas Admin To…" at bounding box center [249, 10] width 499 height 20
click at [244, 8] on button "Resources" at bounding box center [248, 10] width 30 height 6
click at [252, 23] on span "Herald Request Builder" at bounding box center [265, 23] width 56 height 6
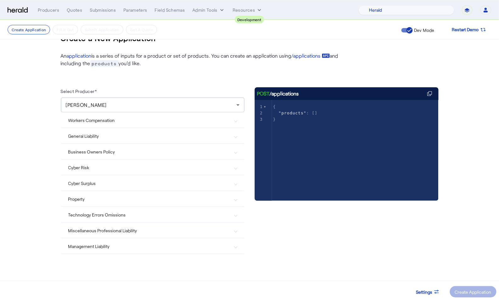
scroll to position [18, 0]
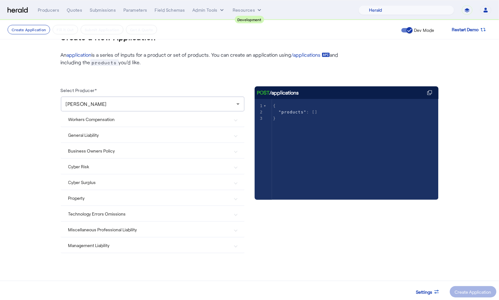
click at [92, 166] on Risk "Cyber Risk" at bounding box center [148, 166] width 161 height 7
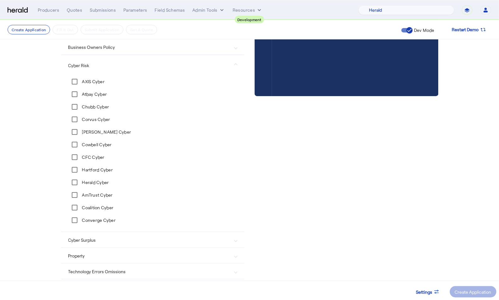
click at [108, 240] on Surplus "Cyber Surplus" at bounding box center [148, 239] width 161 height 7
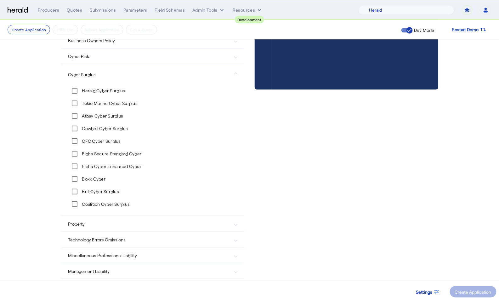
scroll to position [122, 0]
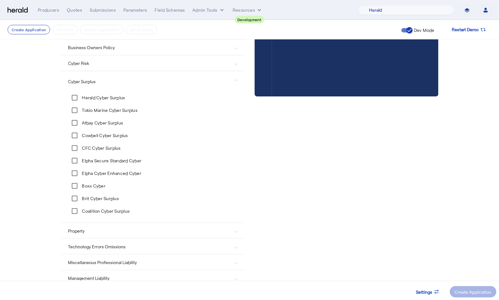
click at [123, 55] on mat-expansion-panel-header "Cyber Risk" at bounding box center [153, 62] width 184 height 15
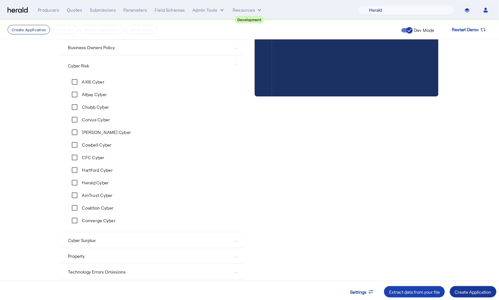
click at [479, 290] on div "Create Application" at bounding box center [473, 291] width 37 height 7
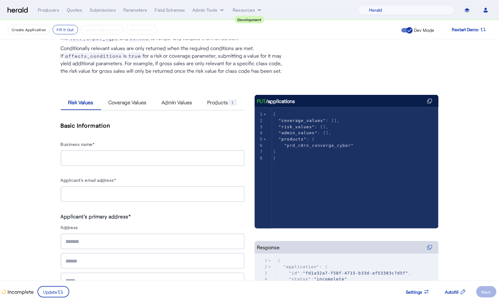
scroll to position [53, 0]
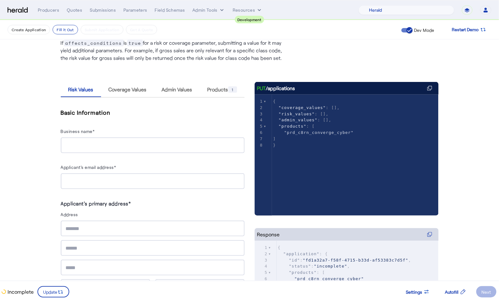
click at [135, 140] on div at bounding box center [153, 145] width 174 height 16
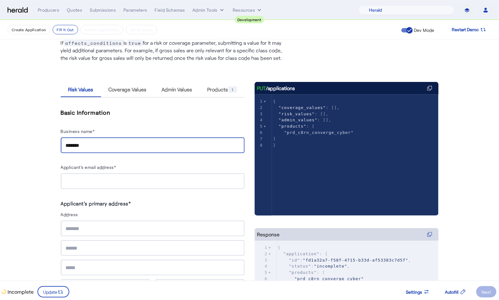
type input "*******"
click at [141, 178] on input "Applicant's email address*" at bounding box center [153, 182] width 174 height 8
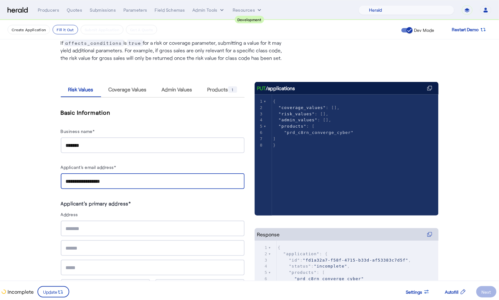
type input "**********"
click at [133, 220] on div at bounding box center [153, 228] width 174 height 16
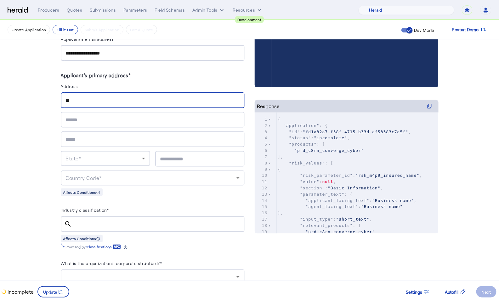
type input "*"
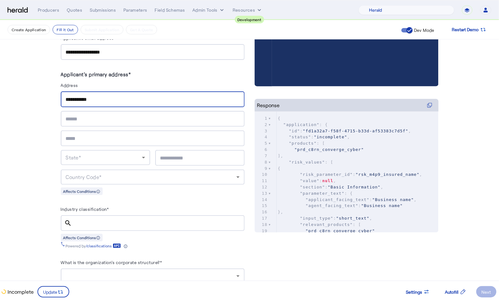
type input "**********"
click at [114, 115] on input "text" at bounding box center [153, 119] width 174 height 8
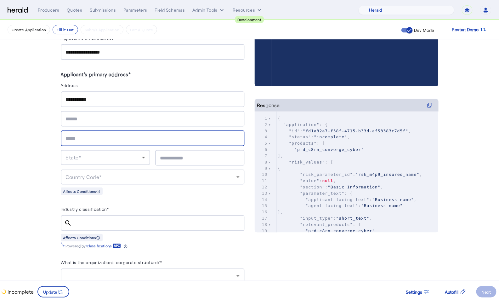
click at [102, 135] on input "text" at bounding box center [153, 139] width 174 height 8
type input "*"
type input "********"
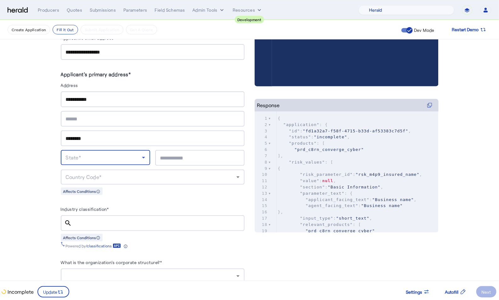
click at [101, 155] on div "State*" at bounding box center [104, 158] width 76 height 8
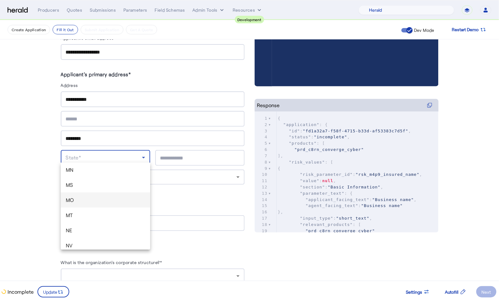
scroll to position [354, 0]
click at [76, 210] on span "MT" at bounding box center [105, 209] width 79 height 8
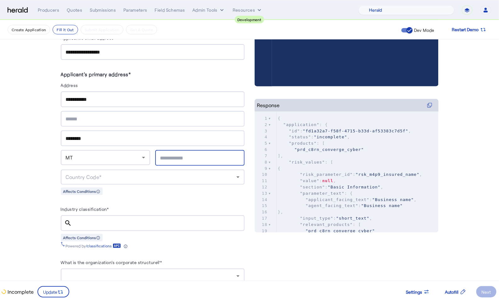
click at [181, 154] on input "text" at bounding box center [199, 158] width 79 height 8
type input "*****"
click at [116, 169] on div "Country Code*" at bounding box center [153, 176] width 174 height 15
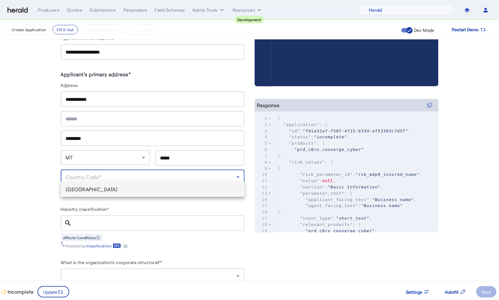
click at [94, 188] on span "[GEOGRAPHIC_DATA]" at bounding box center [153, 189] width 174 height 8
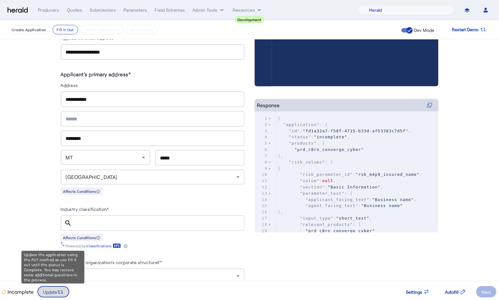
click at [51, 290] on span "Update" at bounding box center [50, 291] width 14 height 7
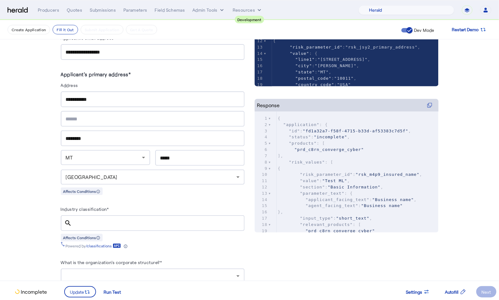
click at [154, 215] on div at bounding box center [158, 223] width 162 height 16
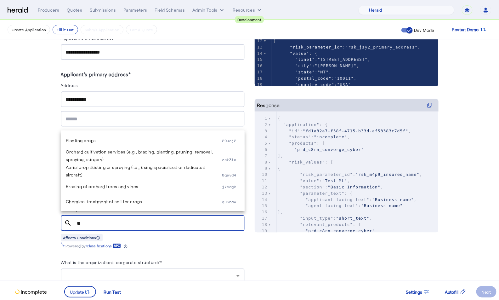
type input "*"
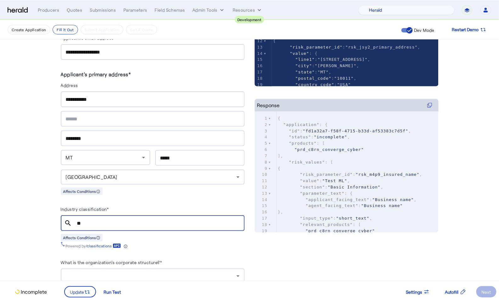
type input "*"
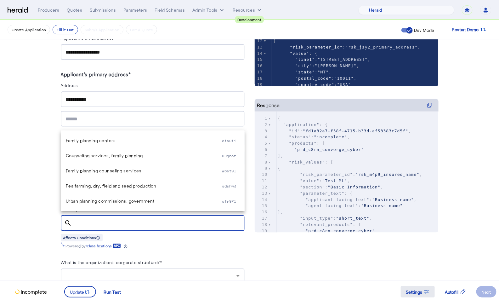
click at [421, 292] on span "Settings" at bounding box center [414, 291] width 16 height 7
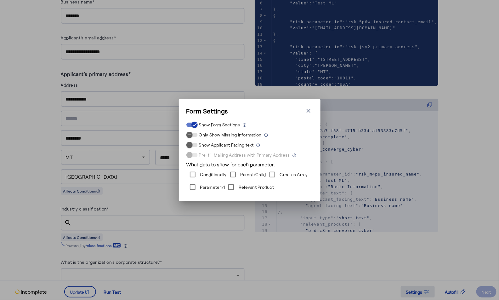
scroll to position [0, 0]
click at [452, 293] on div "Form Settings Close modal Show Form Sections Only Show Missing Information Show…" at bounding box center [249, 150] width 499 height 300
click at [309, 112] on icon "button" at bounding box center [308, 111] width 6 height 6
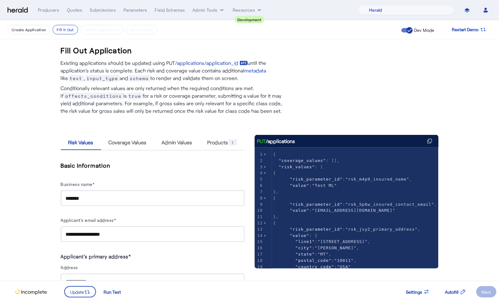
scroll to position [182, 0]
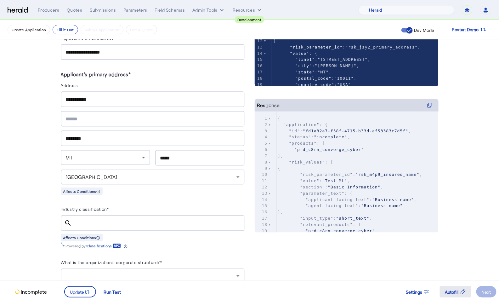
click at [457, 290] on span "Autofill" at bounding box center [452, 291] width 14 height 7
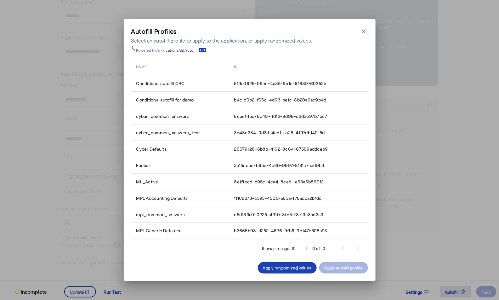
scroll to position [0, 0]
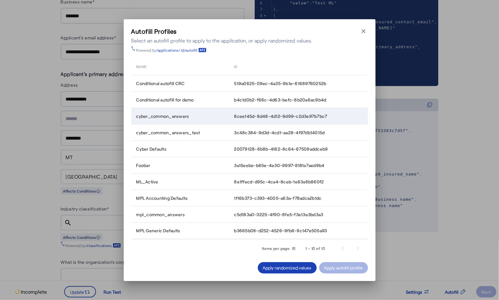
click at [203, 117] on div "cyber_common_answers" at bounding box center [181, 116] width 90 height 6
click at [347, 266] on div "Apply autofill profile" at bounding box center [343, 267] width 39 height 7
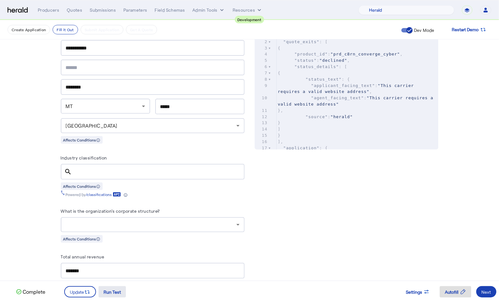
scroll to position [268, 0]
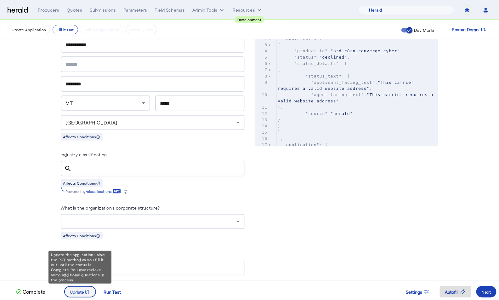
click at [89, 287] on span at bounding box center [80, 291] width 31 height 15
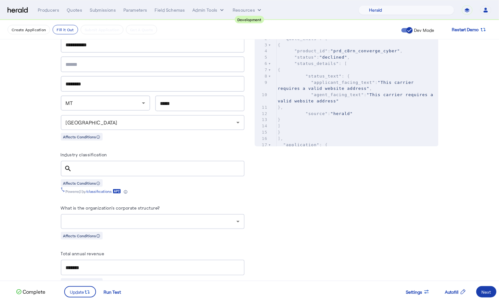
click at [489, 290] on div "Next" at bounding box center [486, 291] width 9 height 7
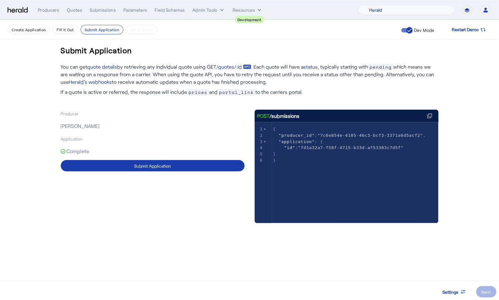
click at [214, 166] on span at bounding box center [153, 165] width 184 height 15
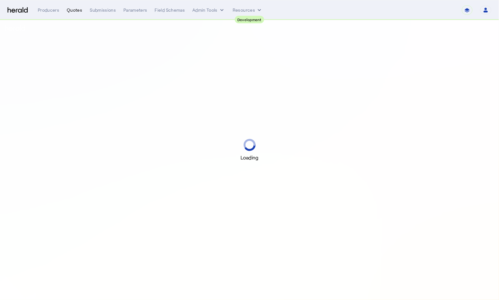
select select "pfm_2v8p_herald_api"
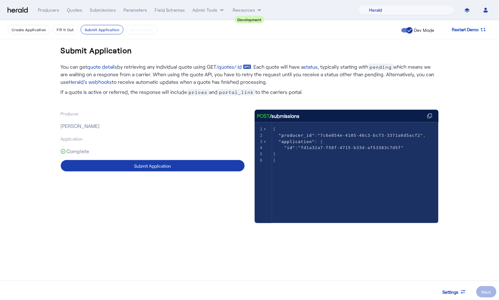
click at [154, 161] on span at bounding box center [153, 165] width 184 height 15
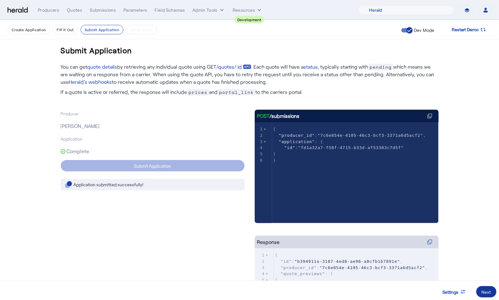
click at [490, 295] on span at bounding box center [486, 291] width 20 height 15
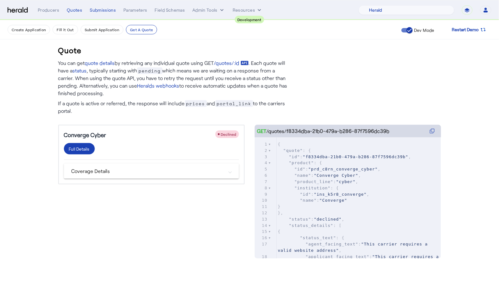
click at [171, 139] on div "Converge Cyber Declined Full Details Coverage Details Cyber Effective Date Aggr…" at bounding box center [151, 154] width 186 height 59
click at [105, 164] on mat-expansion-panel-header "Coverage Details" at bounding box center [151, 170] width 175 height 15
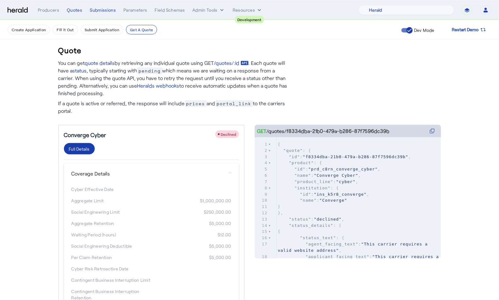
click at [80, 149] on div "Full Details" at bounding box center [79, 148] width 21 height 7
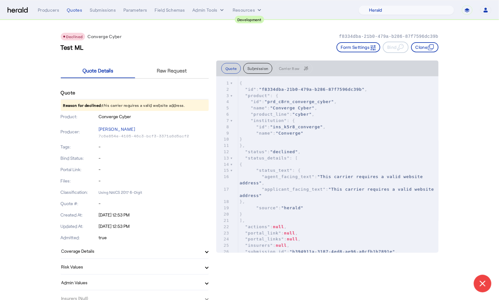
drag, startPoint x: 184, startPoint y: 108, endPoint x: 131, endPoint y: 104, distance: 53.3
click at [131, 104] on p "Reason for declined: this carrier requires a valid website address." at bounding box center [135, 104] width 148 height 11
click at [428, 45] on icon "button" at bounding box center [431, 47] width 6 height 6
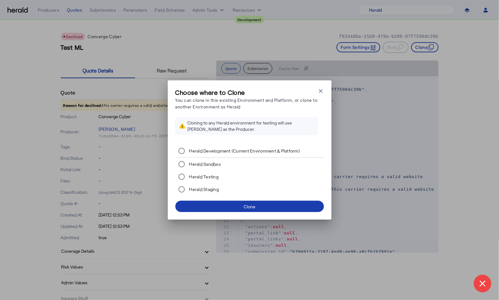
click at [256, 211] on span at bounding box center [249, 206] width 149 height 15
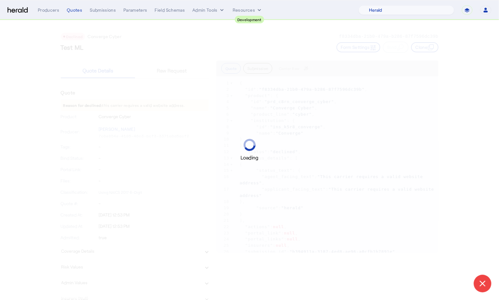
click at [255, 205] on div "Loading" at bounding box center [249, 150] width 499 height 300
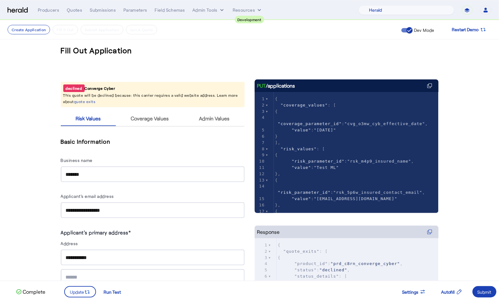
scroll to position [358, 0]
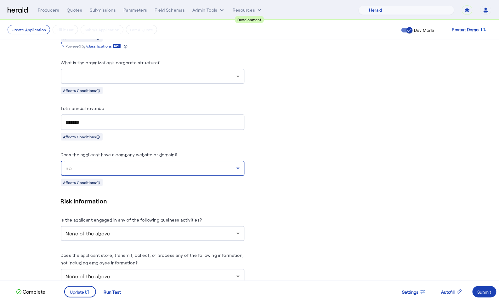
click at [177, 164] on div "no" at bounding box center [151, 168] width 171 height 8
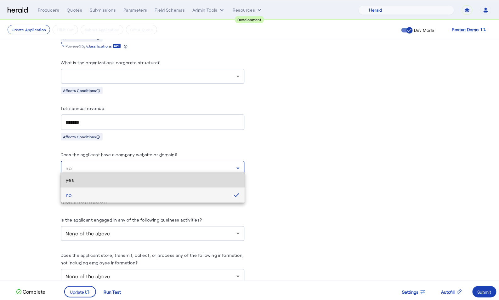
click at [111, 185] on mat-option "yes" at bounding box center [153, 179] width 184 height 15
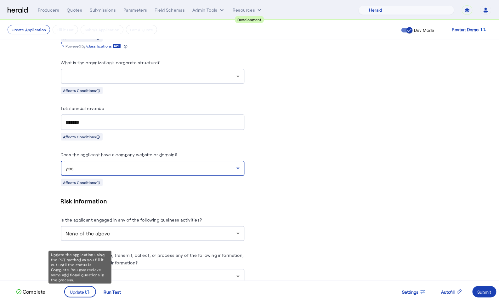
click at [84, 283] on div "Update the application using the PUT method as you fill it out until the status…" at bounding box center [79, 267] width 63 height 33
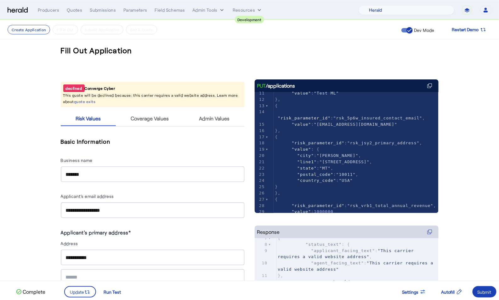
scroll to position [0, 0]
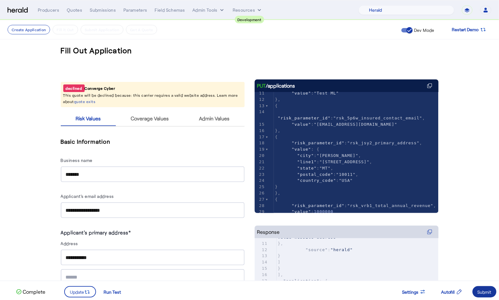
click at [478, 290] on div "Submit" at bounding box center [485, 291] width 14 height 7
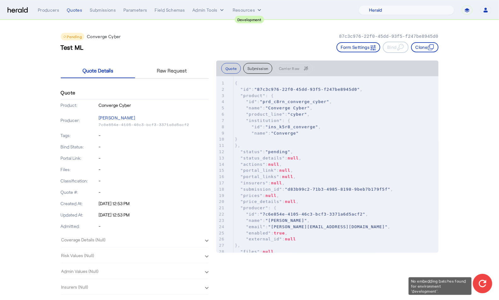
click at [481, 286] on icon at bounding box center [482, 283] width 11 height 11
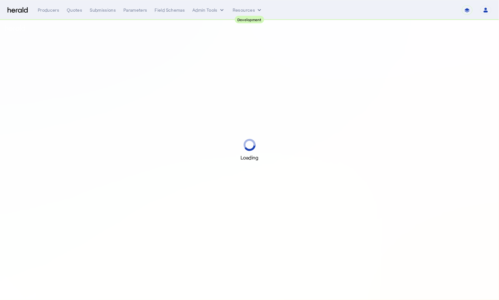
select select "pfm_2v8p_herald_api"
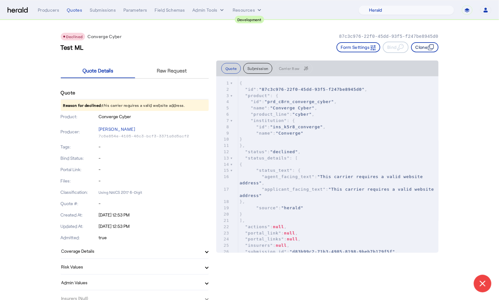
click at [430, 50] on button "Clone" at bounding box center [424, 47] width 27 height 10
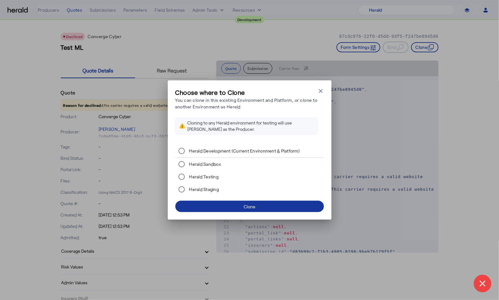
click at [266, 203] on span at bounding box center [249, 206] width 149 height 15
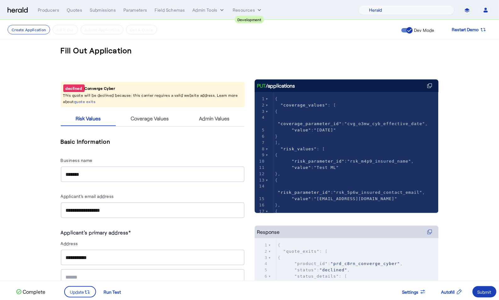
scroll to position [358, 0]
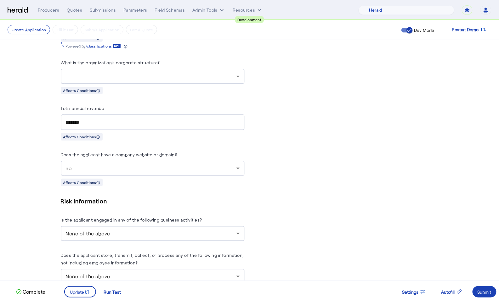
click at [151, 164] on div "no" at bounding box center [151, 168] width 171 height 8
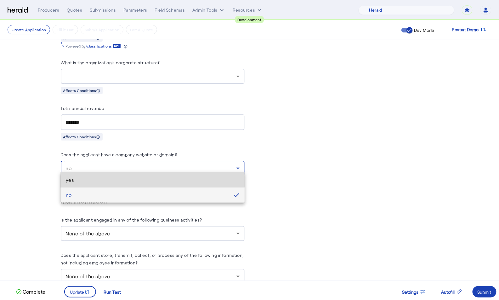
click at [112, 179] on span "yes" at bounding box center [153, 180] width 174 height 8
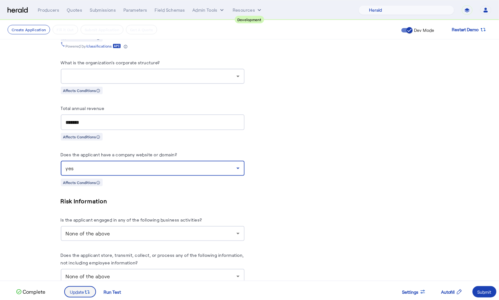
click at [87, 292] on icon at bounding box center [87, 292] width 6 height 6
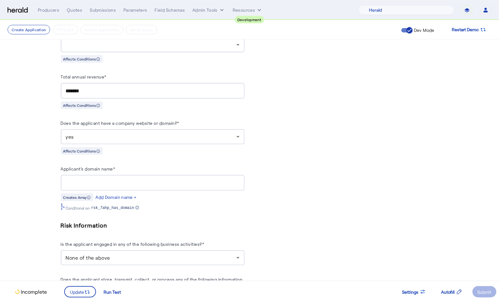
scroll to position [326, 0]
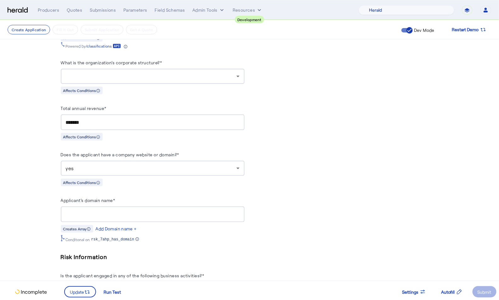
click at [145, 211] on input "Applicant's domain name*" at bounding box center [153, 215] width 174 height 8
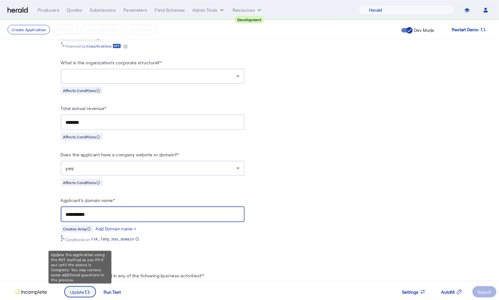
type input "**********"
click at [87, 287] on span at bounding box center [80, 291] width 31 height 15
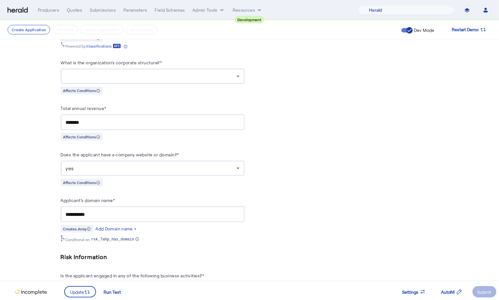
click at [140, 211] on input "**********" at bounding box center [153, 215] width 174 height 8
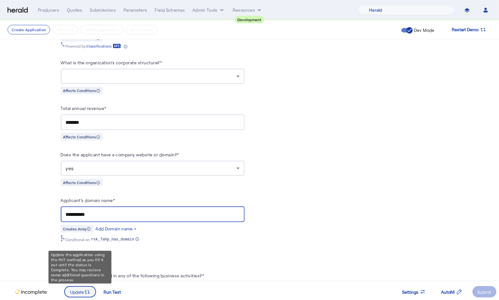
click at [78, 298] on span at bounding box center [80, 291] width 31 height 15
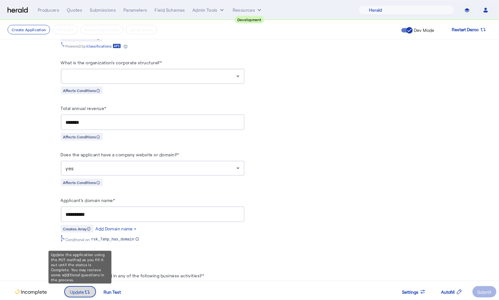
click at [85, 293] on icon at bounding box center [87, 292] width 6 height 6
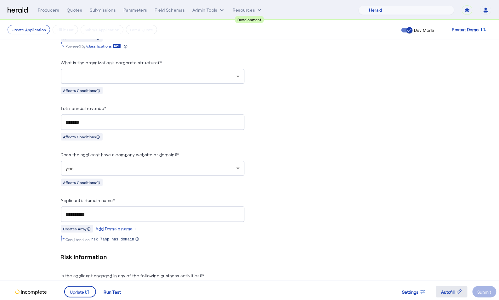
click at [455, 288] on div "Autofill" at bounding box center [451, 291] width 21 height 7
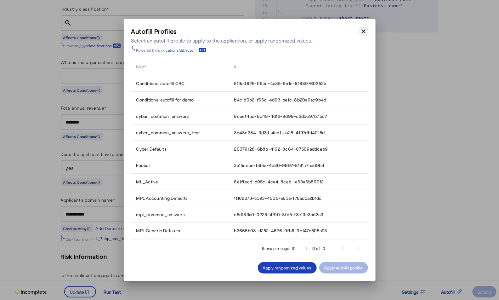
click at [363, 32] on icon "button" at bounding box center [364, 31] width 4 height 4
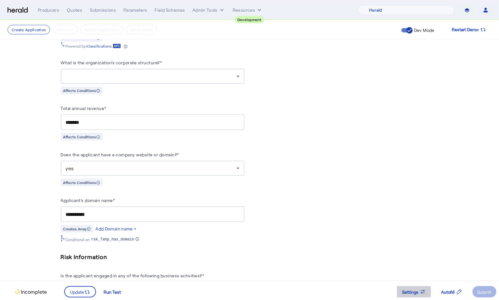
click at [411, 290] on span "Settings" at bounding box center [410, 291] width 16 height 7
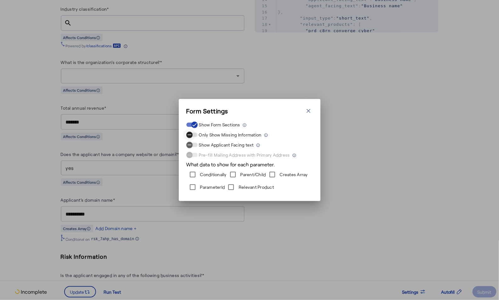
click at [193, 135] on div "button" at bounding box center [189, 134] width 13 height 13
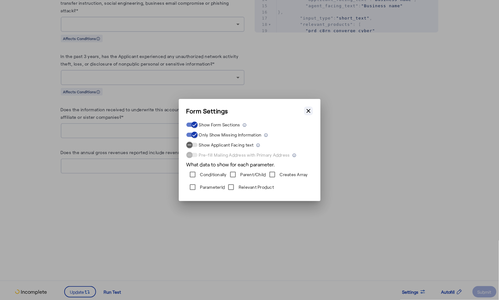
click at [309, 110] on icon "button" at bounding box center [309, 111] width 4 height 4
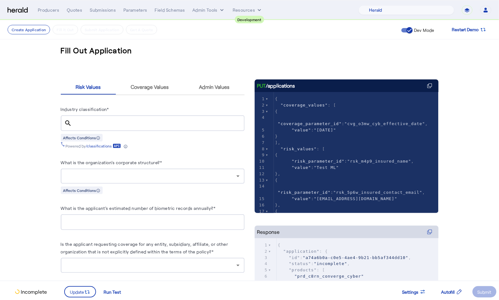
click at [123, 120] on input "Industry classification*" at bounding box center [158, 124] width 162 height 8
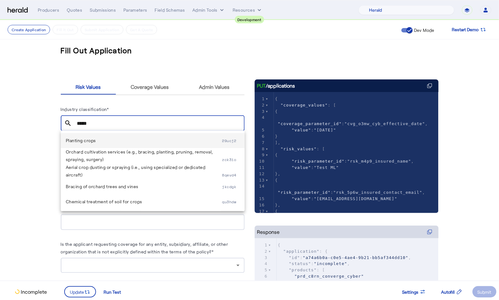
type input "*****"
click at [102, 139] on span "Planting crops" at bounding box center [144, 141] width 156 height 8
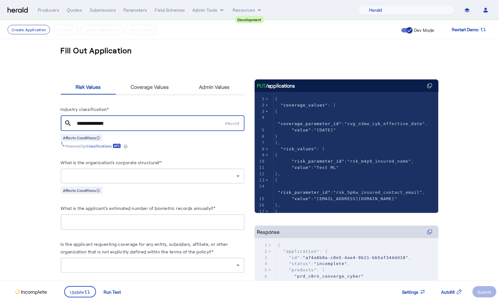
click at [142, 178] on div at bounding box center [151, 176] width 171 height 8
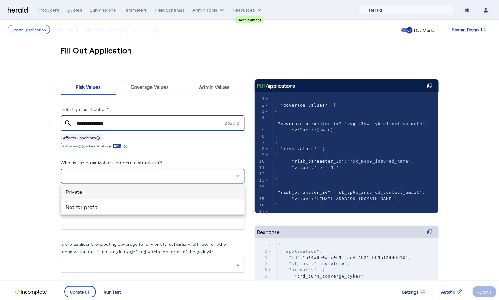
click at [133, 193] on span "Private" at bounding box center [153, 192] width 174 height 8
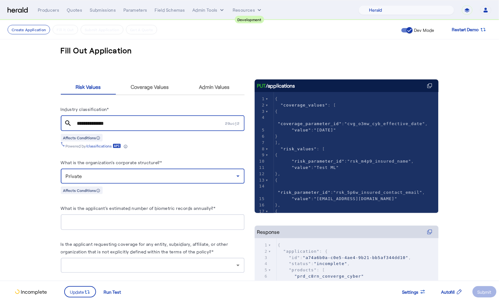
click at [133, 216] on div at bounding box center [153, 222] width 174 height 16
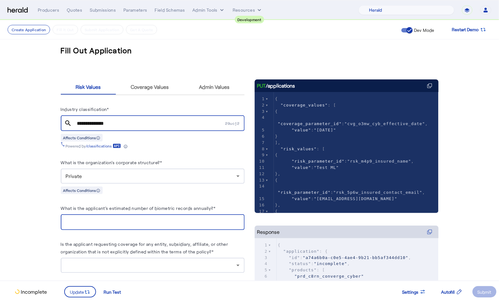
type input "**"
type input "***"
click at [186, 215] on div "***" at bounding box center [153, 222] width 174 height 16
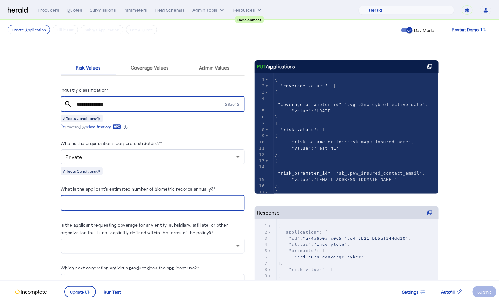
scroll to position [65, 0]
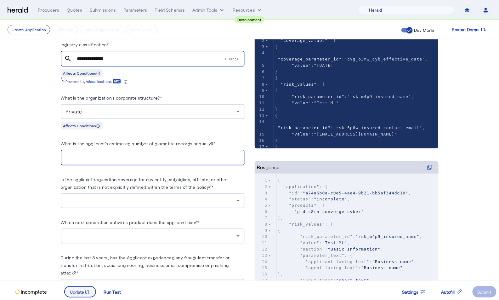
click at [83, 291] on span "Update" at bounding box center [77, 291] width 14 height 7
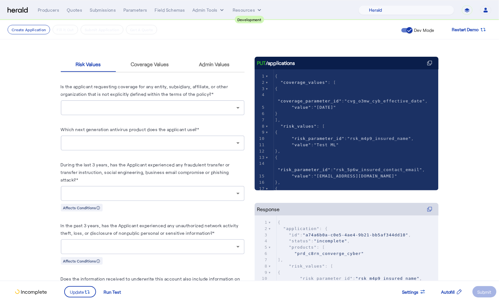
scroll to position [11, 0]
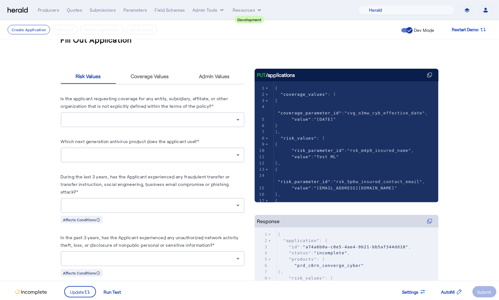
click at [118, 120] on div at bounding box center [151, 120] width 171 height 8
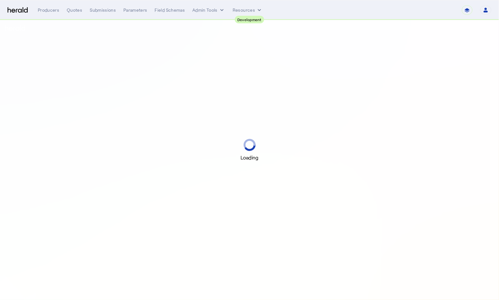
select select "pfm_2v8p_herald_api"
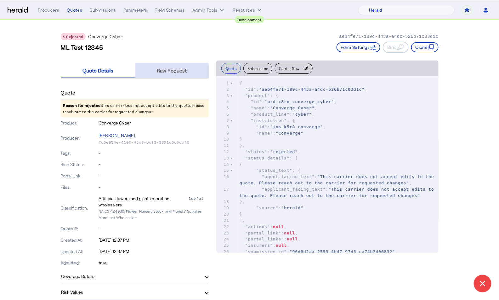
click at [162, 72] on span "Raw Request" at bounding box center [172, 70] width 30 height 5
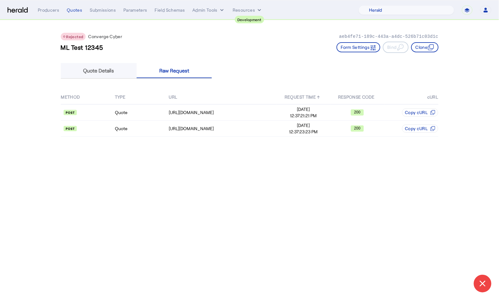
click at [99, 69] on span "Quote Details" at bounding box center [98, 70] width 31 height 5
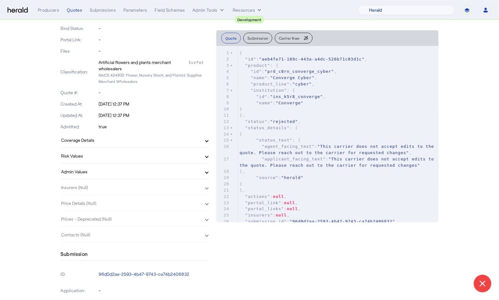
scroll to position [181, 0]
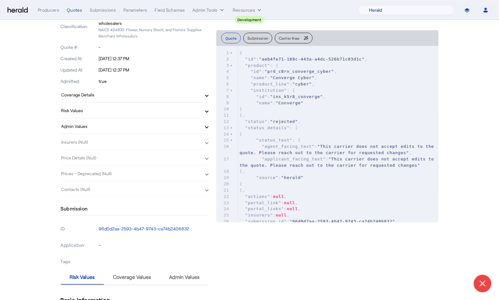
click at [117, 107] on mat-panel-title "Risk Values" at bounding box center [130, 110] width 139 height 7
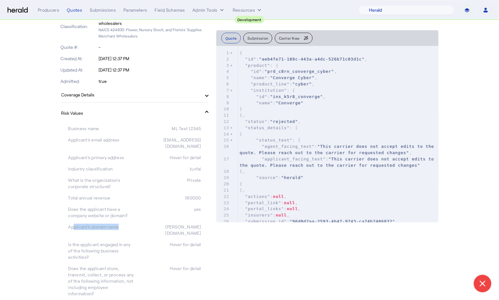
drag, startPoint x: 118, startPoint y: 221, endPoint x: 71, endPoint y: 218, distance: 48.0
click at [71, 223] on div "Applicant's domain name" at bounding box center [101, 229] width 66 height 13
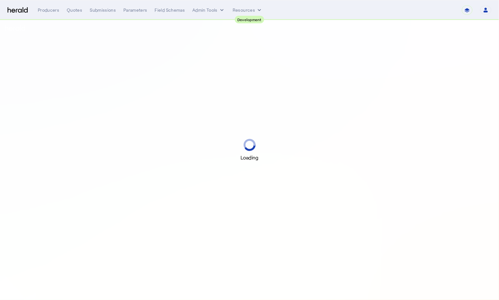
select select "pfm_2v8p_herald_api"
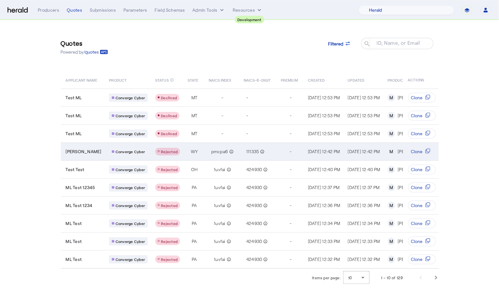
click at [188, 151] on div "WY" at bounding box center [194, 151] width 13 height 6
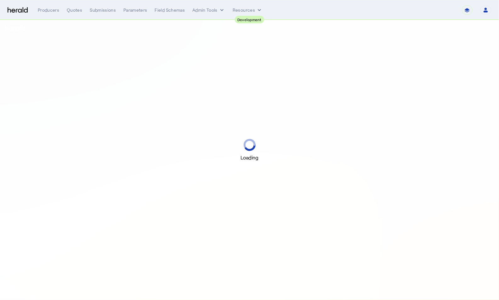
select select "pfm_2v8p_herald_api"
